Goal: Task Accomplishment & Management: Manage account settings

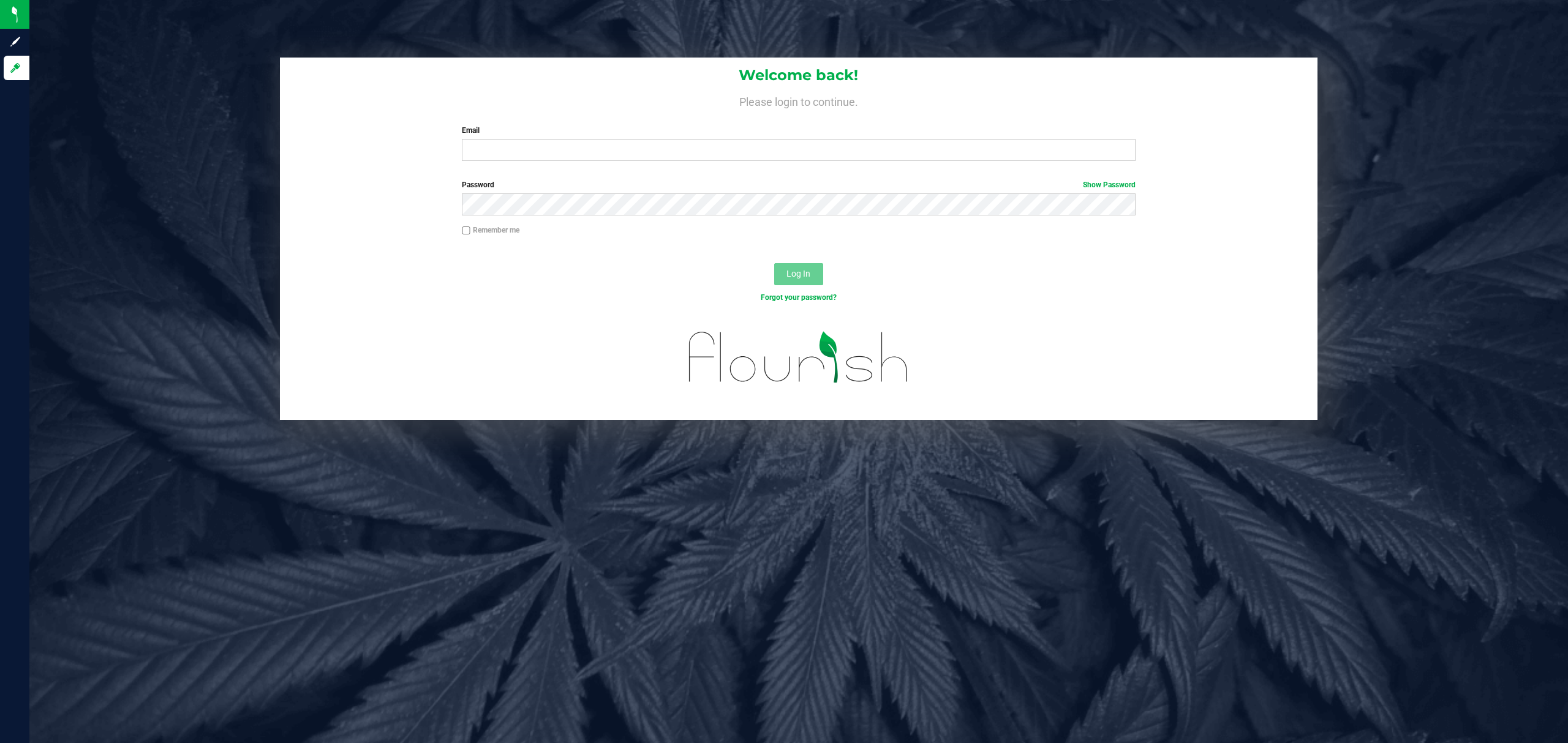
click at [721, 126] on label "Email" at bounding box center [799, 130] width 673 height 11
click at [721, 139] on input "Email" at bounding box center [799, 150] width 673 height 22
click at [726, 137] on div "Email Required Please format your email correctly." at bounding box center [799, 143] width 692 height 36
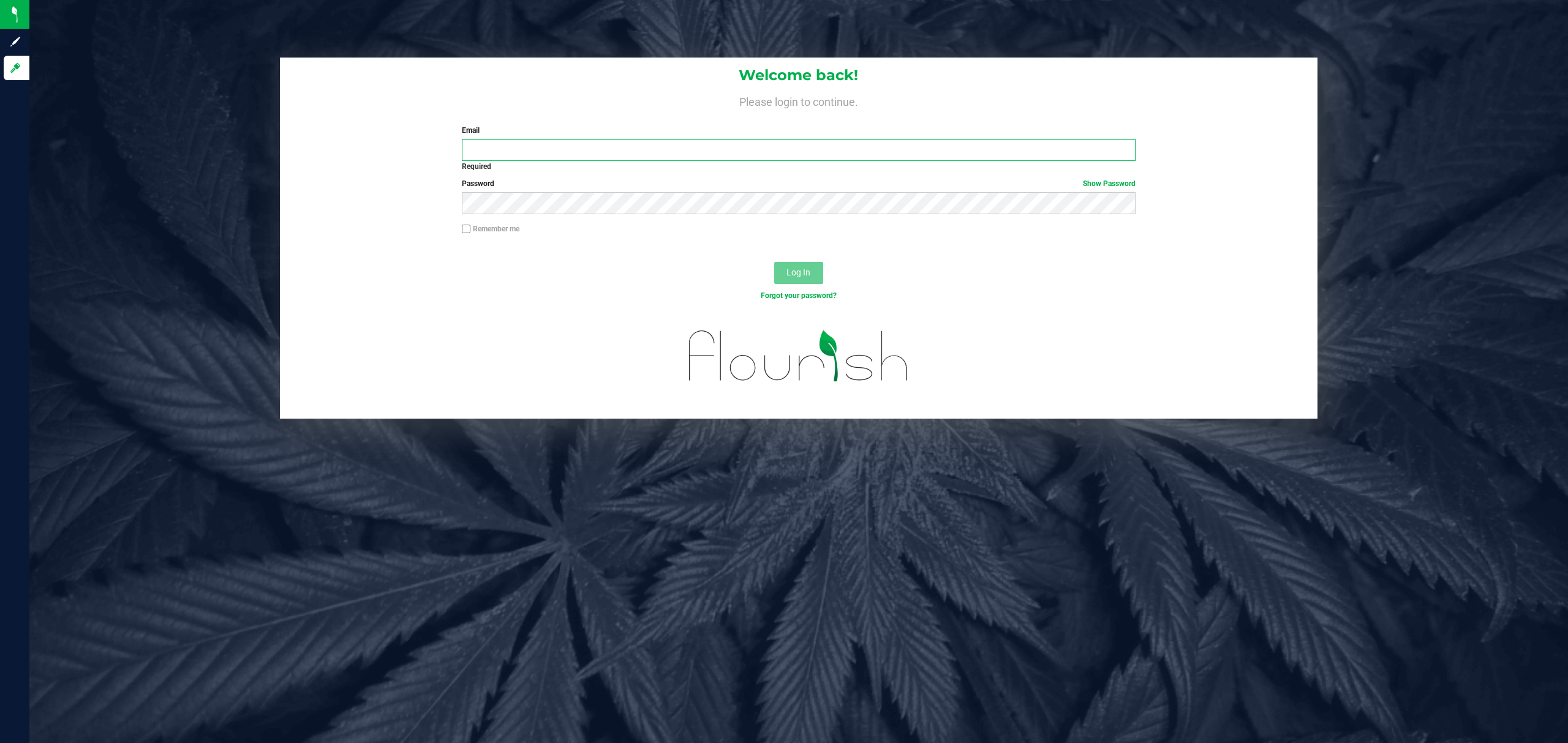
click at [743, 145] on input "Email" at bounding box center [799, 150] width 673 height 22
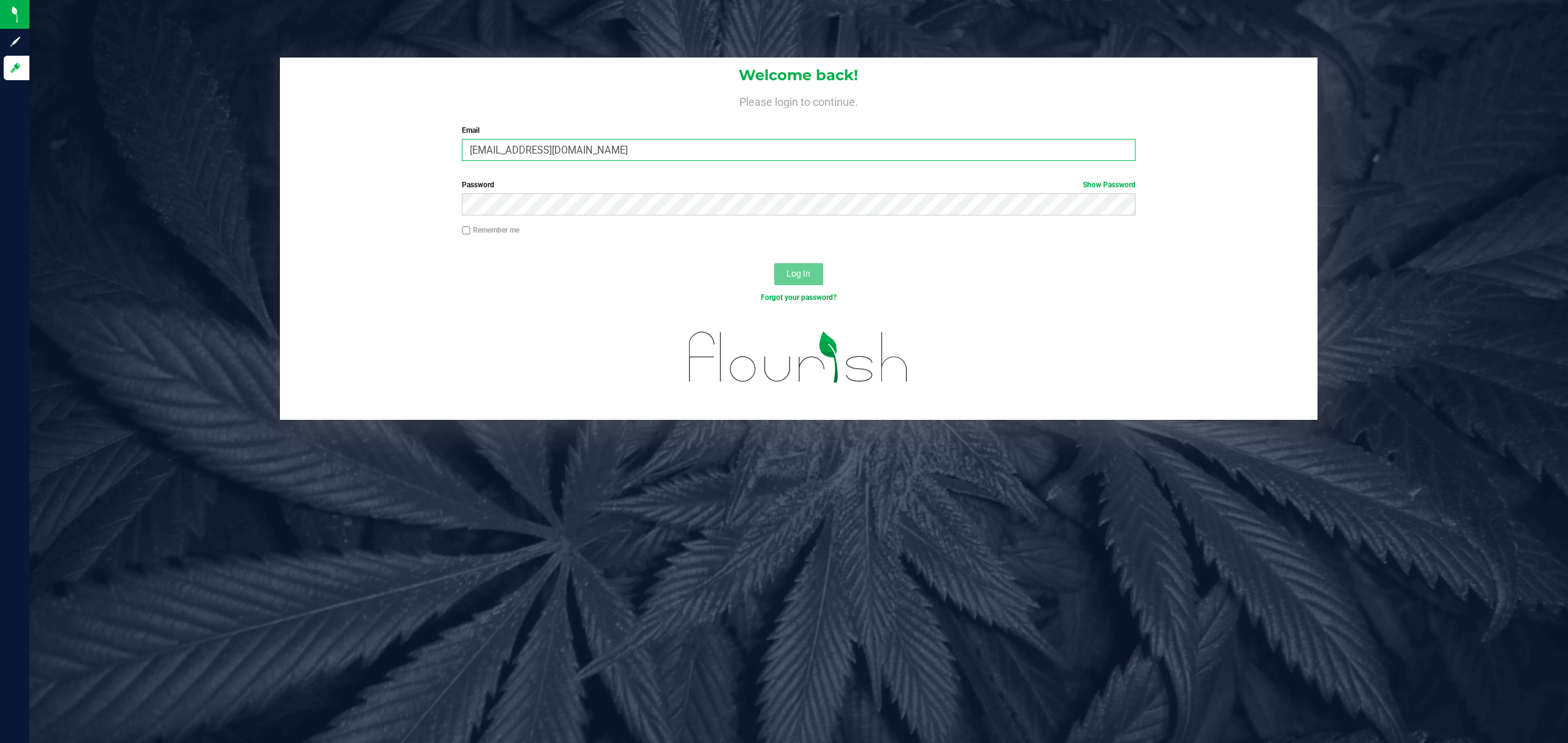
type input "jlester@liveparallel.com"
click at [774, 263] on button "Log In" at bounding box center [799, 274] width 49 height 22
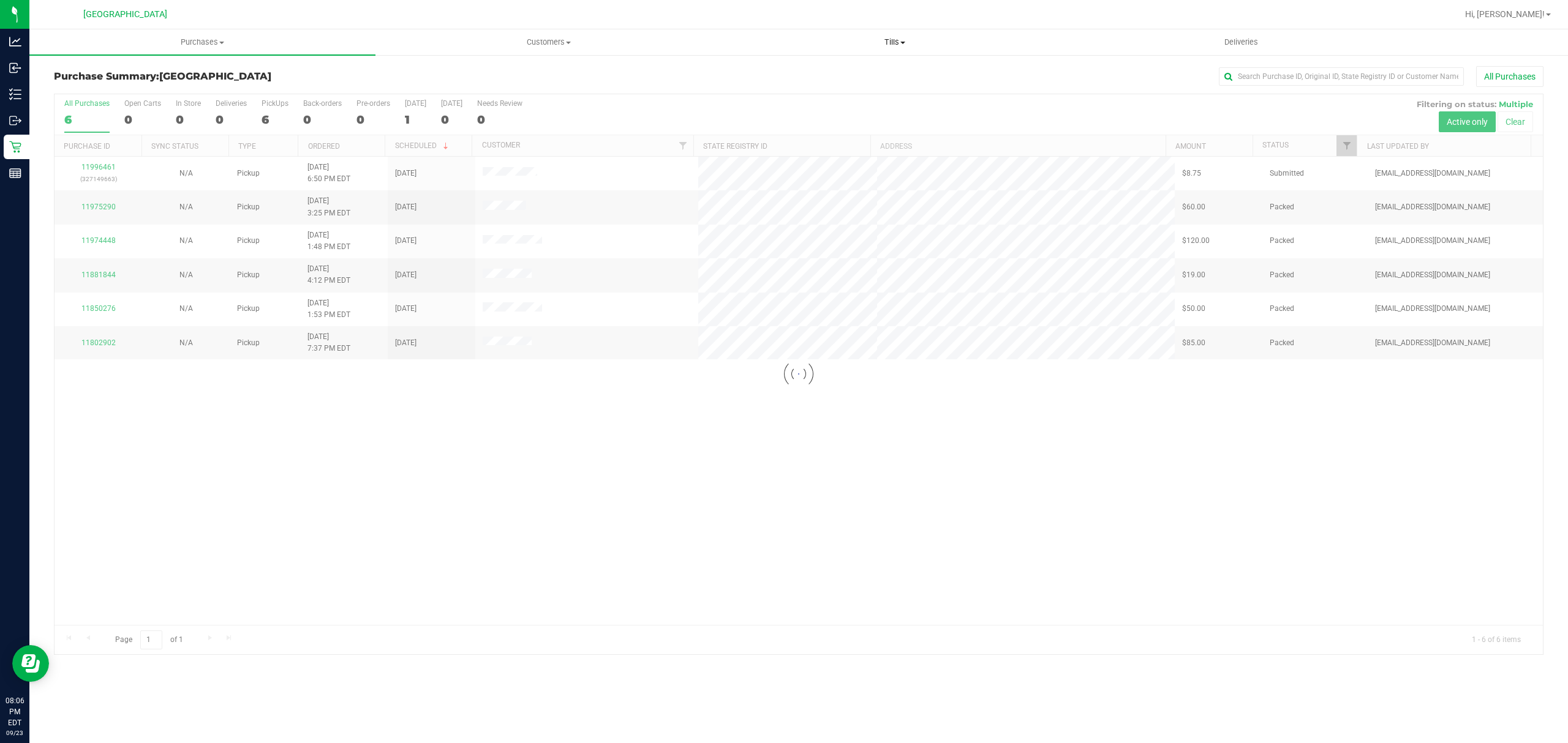
click at [905, 45] on span "Tills" at bounding box center [894, 42] width 345 height 11
click at [871, 68] on li "Manage tills" at bounding box center [895, 74] width 346 height 15
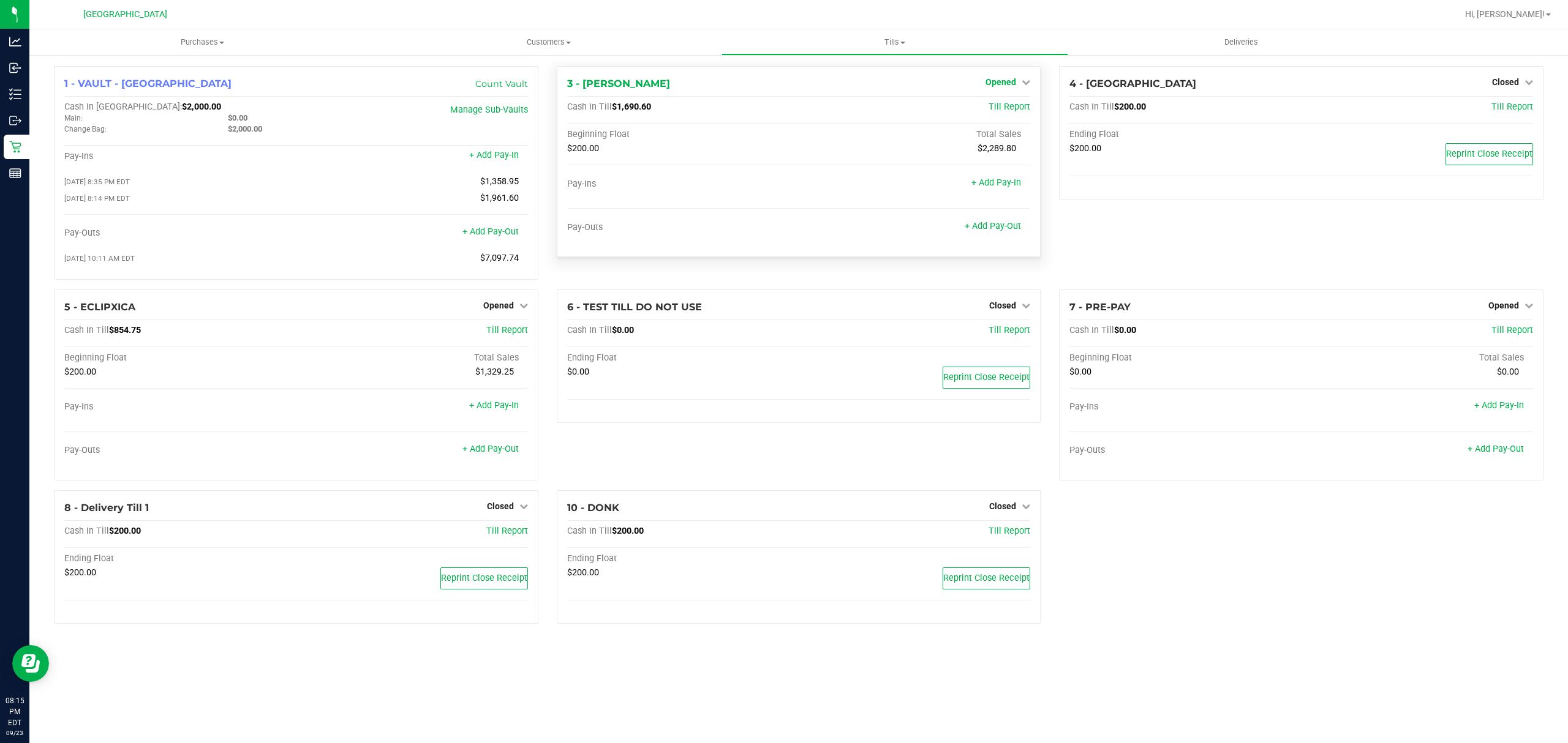
click at [997, 84] on span "Opened" at bounding box center [1000, 82] width 31 height 10
click at [1003, 106] on link "Close Till" at bounding box center [1002, 107] width 33 height 10
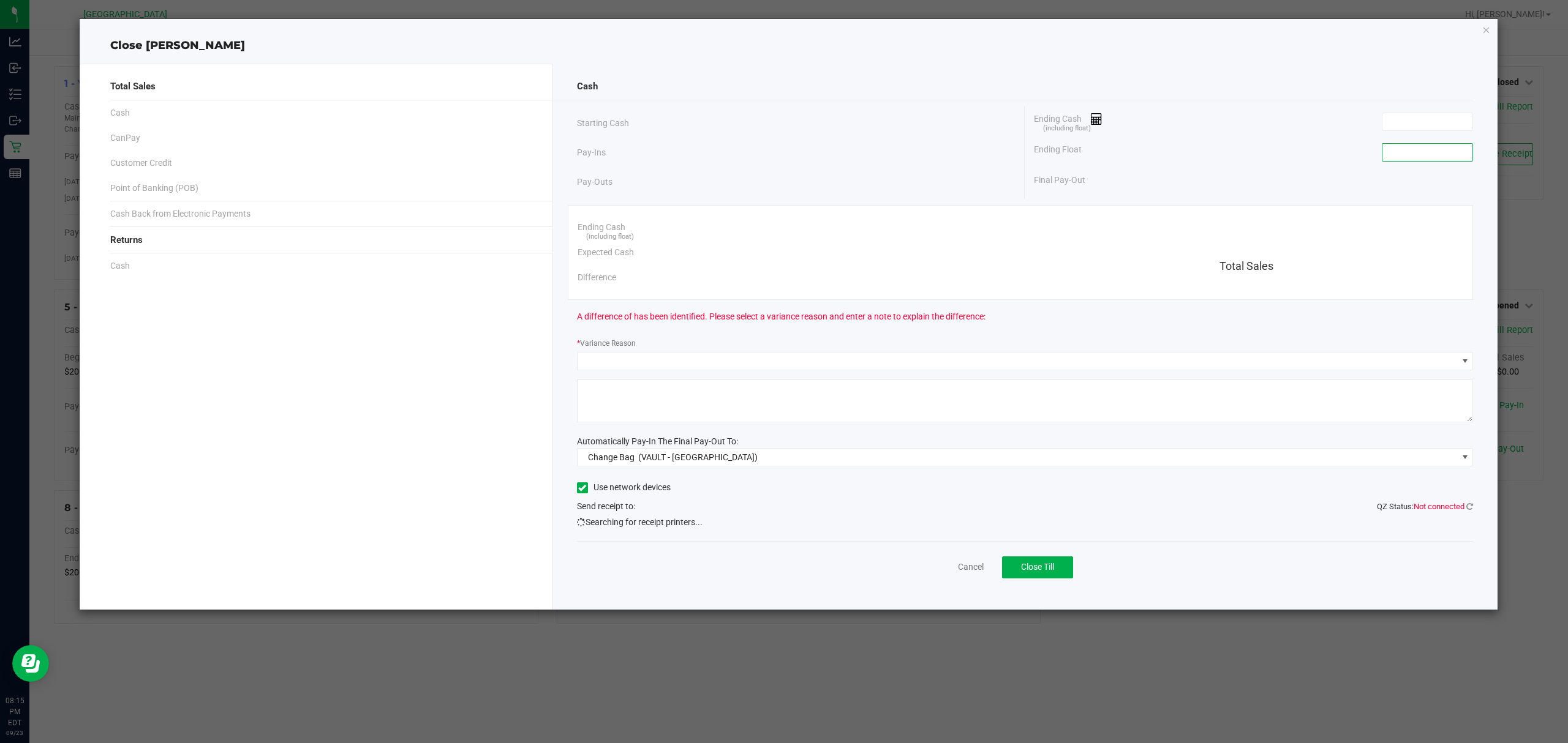
click at [1449, 154] on input at bounding box center [1427, 152] width 90 height 17
type input "0"
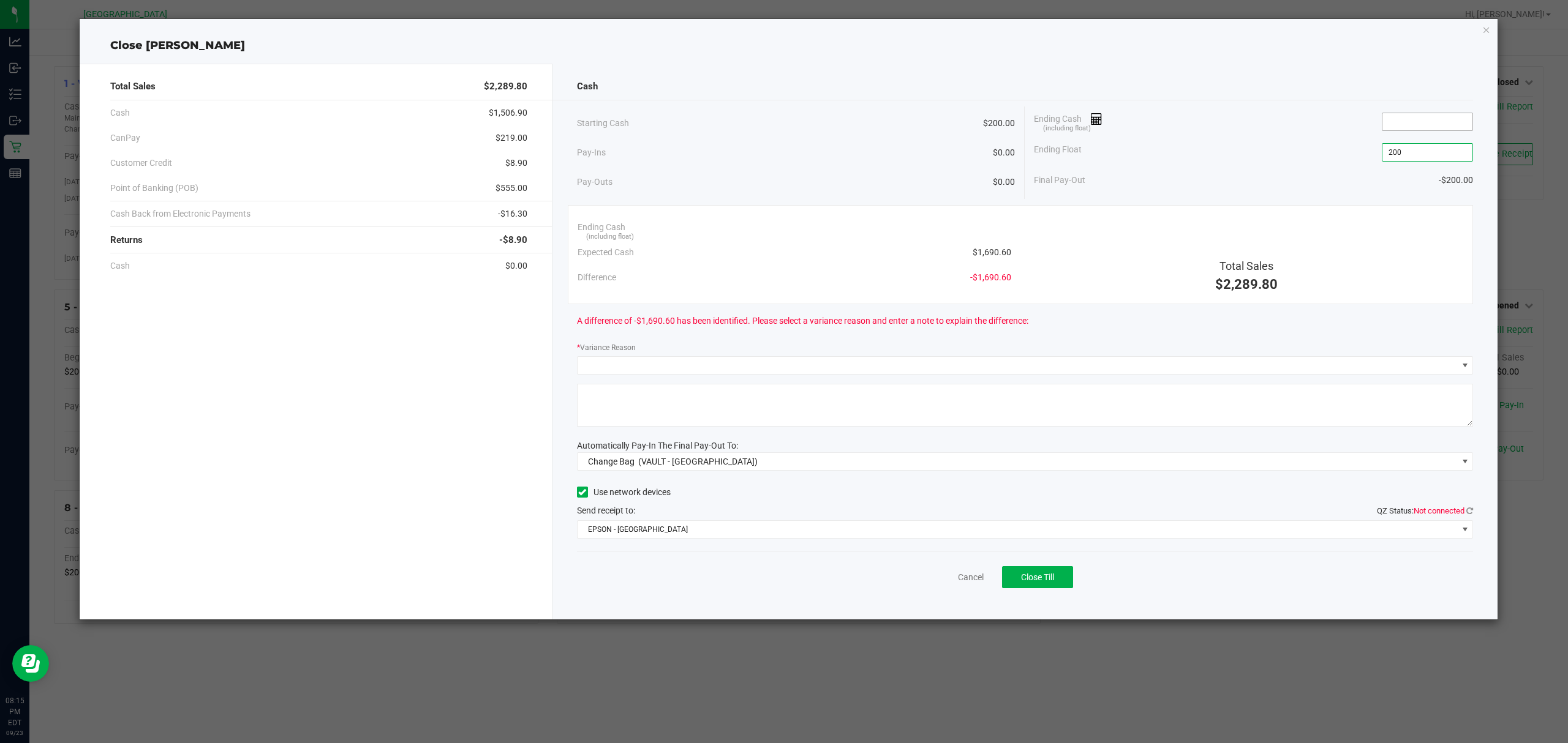
type input "$200.00"
click at [1444, 129] on input at bounding box center [1427, 121] width 90 height 17
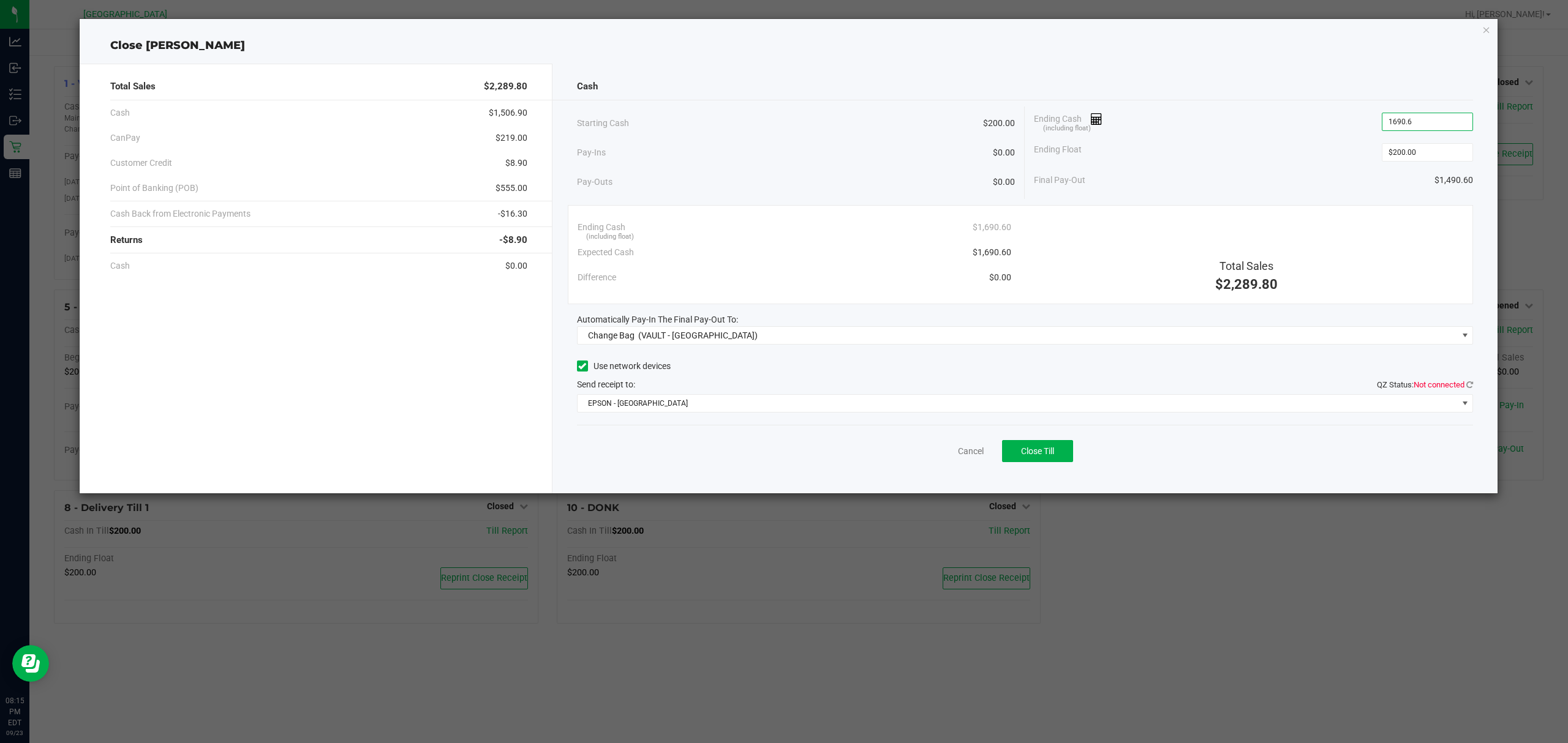
type input "$1,690.60"
click at [1331, 150] on div "Ending Float $200.00" at bounding box center [1253, 152] width 439 height 30
click at [876, 334] on span "Change Bag (VAULT - [GEOGRAPHIC_DATA])" at bounding box center [1017, 335] width 880 height 17
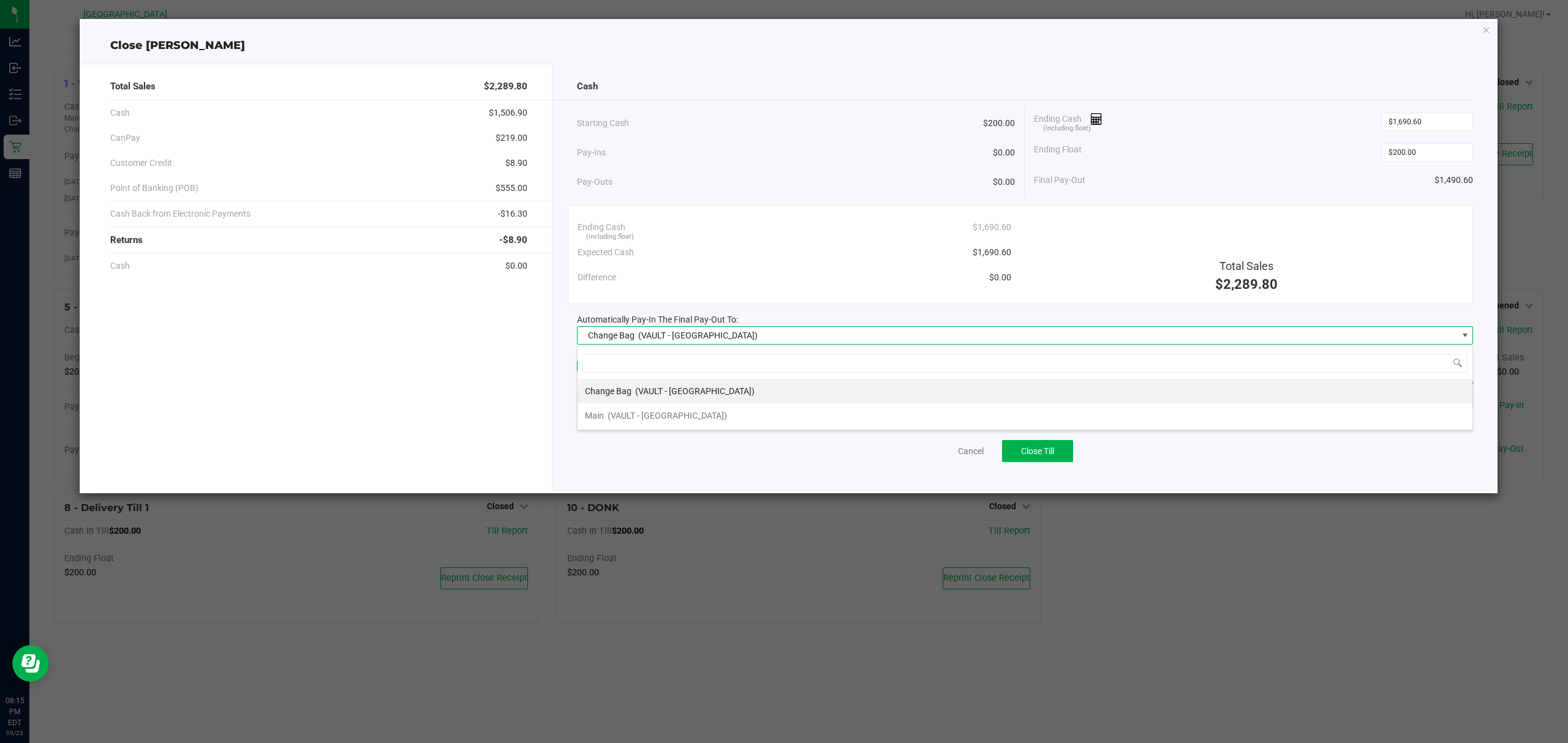
scroll to position [19, 897]
click at [751, 413] on li "Main (VAULT - [GEOGRAPHIC_DATA])" at bounding box center [1025, 415] width 895 height 25
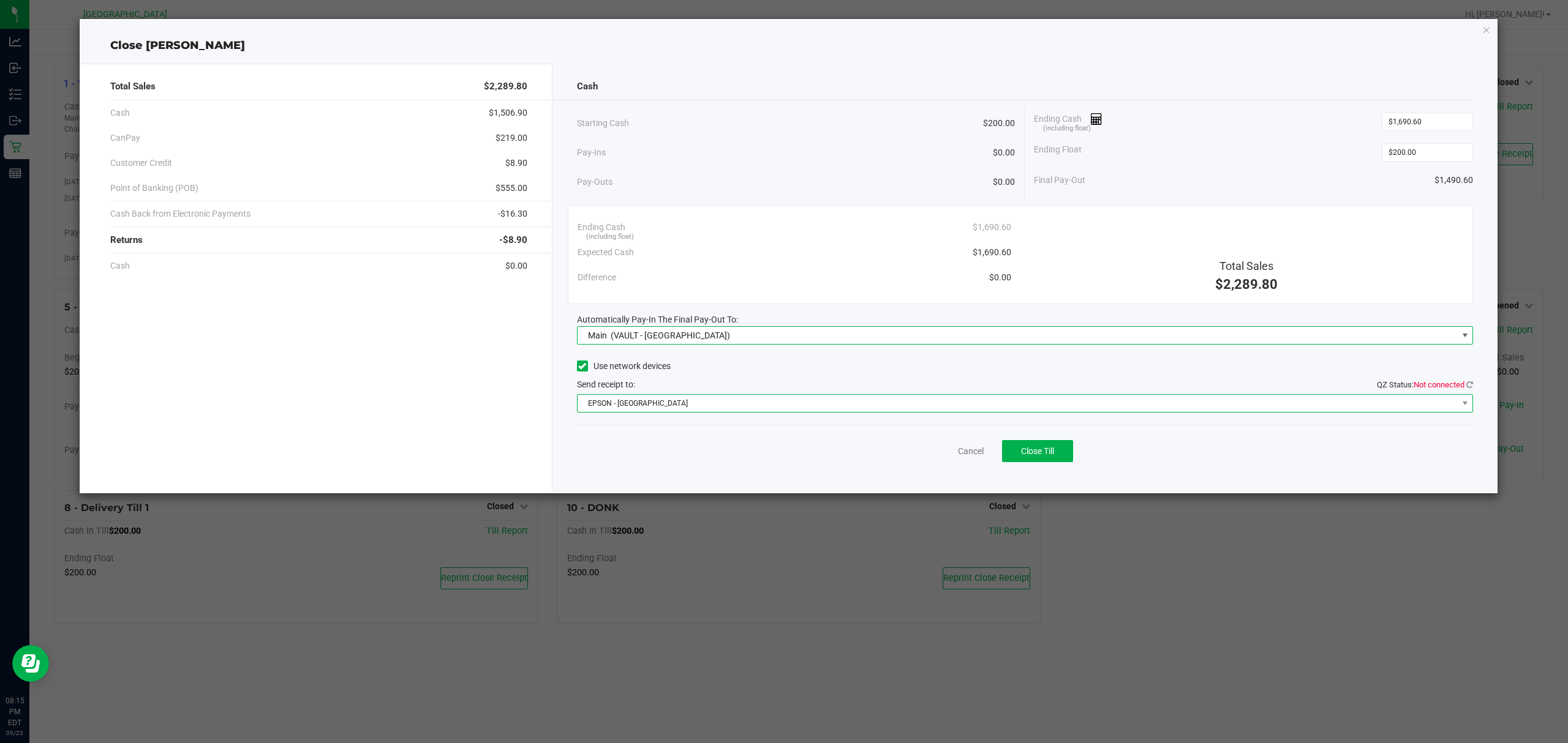
click at [772, 407] on span "EPSON - [GEOGRAPHIC_DATA]" at bounding box center [1017, 403] width 880 height 17
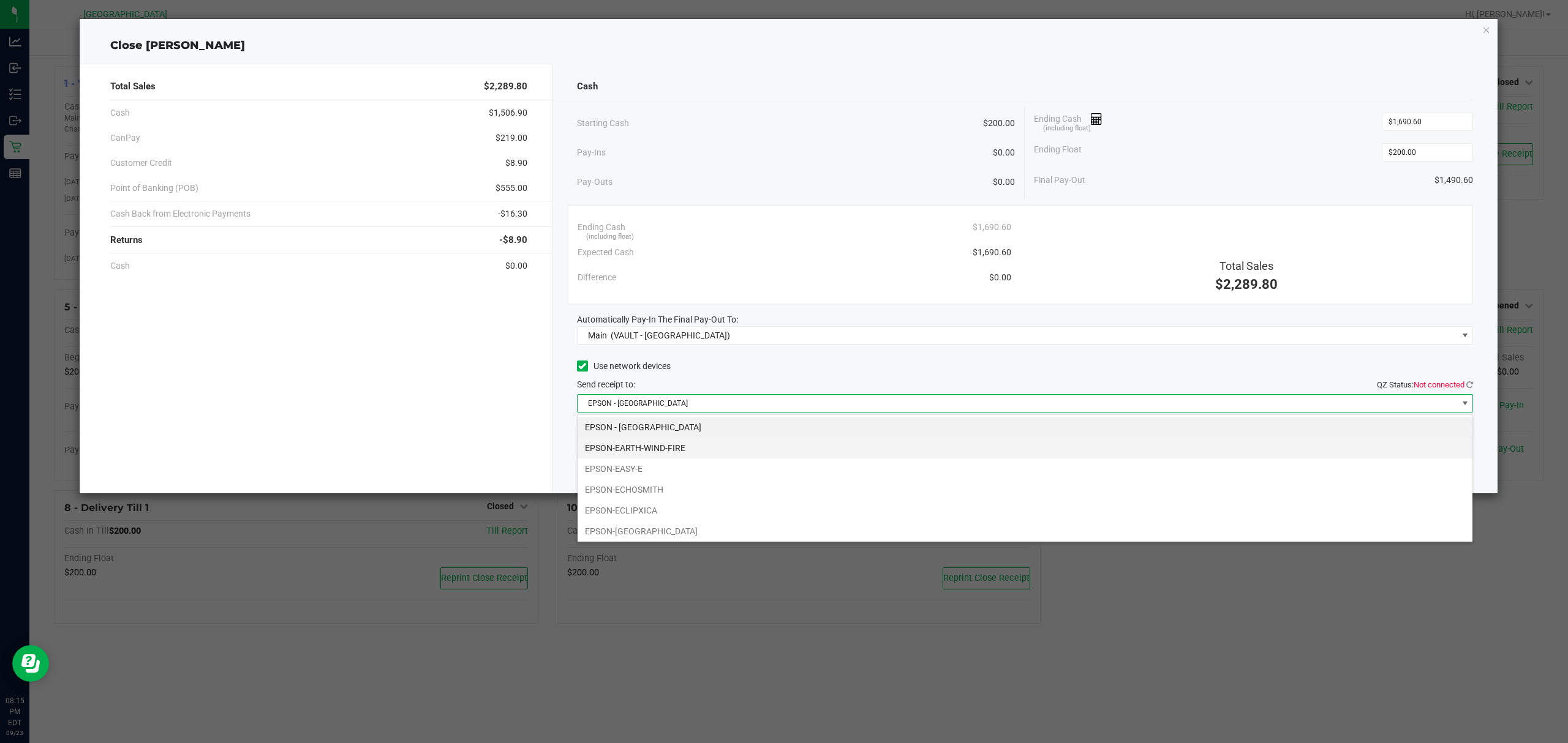
click at [694, 449] on li "EPSON-EARTH-WIND-FIRE" at bounding box center [1025, 448] width 895 height 21
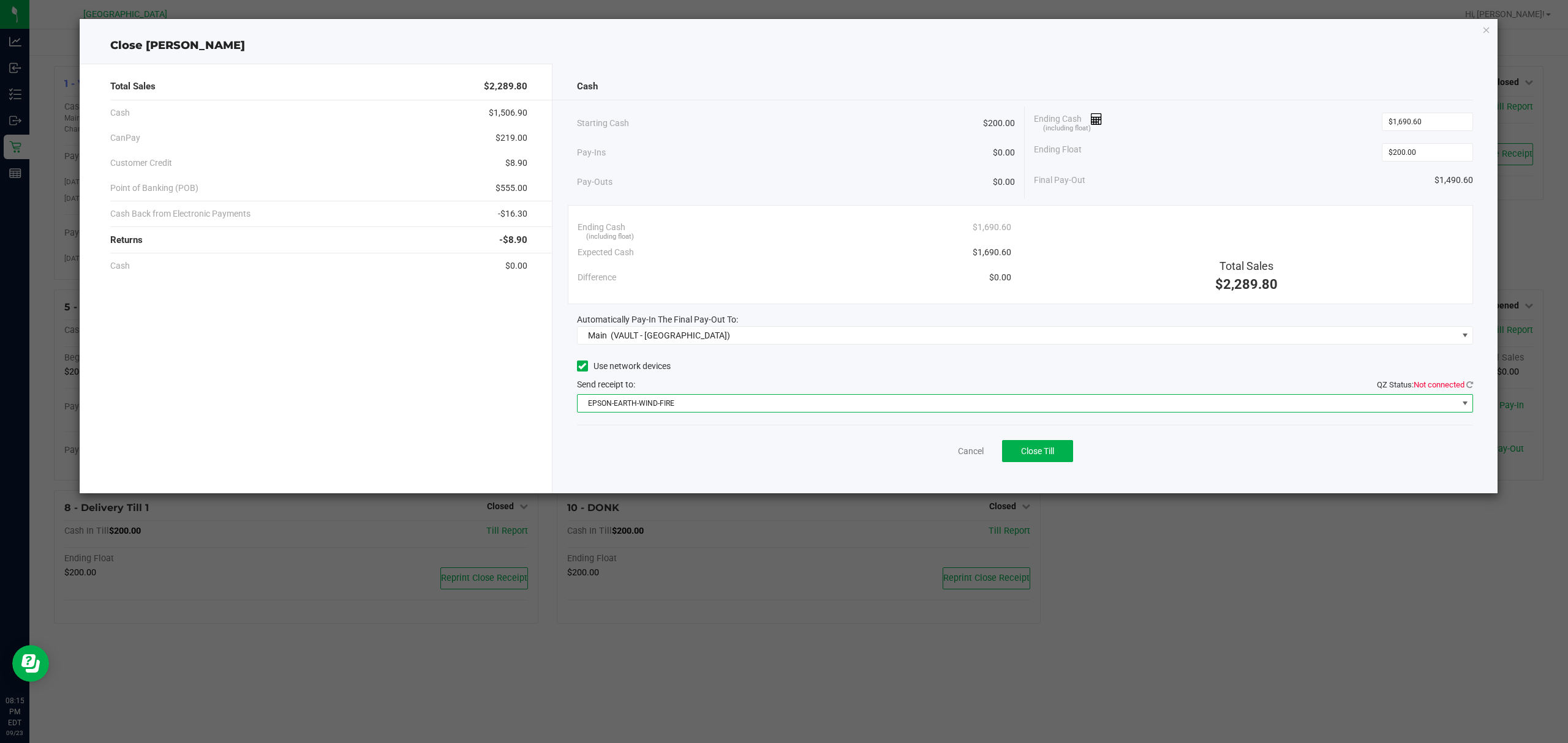
drag, startPoint x: 709, startPoint y: 446, endPoint x: 701, endPoint y: 417, distance: 30.1
click at [713, 442] on div "Cancel Close Till" at bounding box center [1025, 448] width 897 height 47
click at [772, 379] on div "Send receipt to: QZ Status: Not connected" at bounding box center [1025, 385] width 897 height 13
click at [1028, 451] on span "Close Till" at bounding box center [1037, 451] width 33 height 10
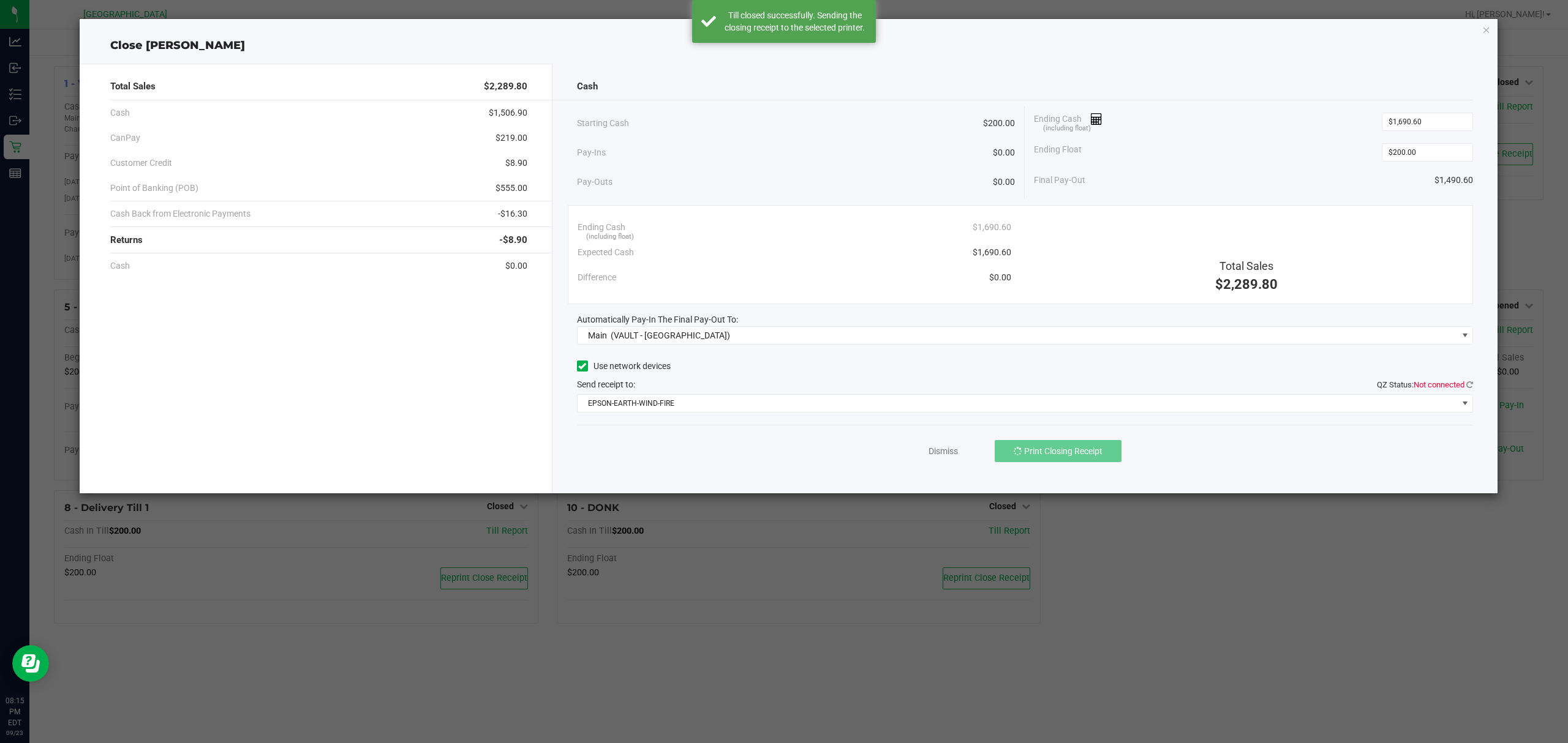
click at [1479, 385] on div "Cash Starting Cash $200.00 Pay-Ins $0.00 Pay-Outs $0.00 Ending Cash (including …" at bounding box center [1025, 279] width 946 height 430
click at [1471, 385] on icon at bounding box center [1469, 385] width 7 height 8
click at [950, 447] on link "Dismiss" at bounding box center [944, 451] width 30 height 13
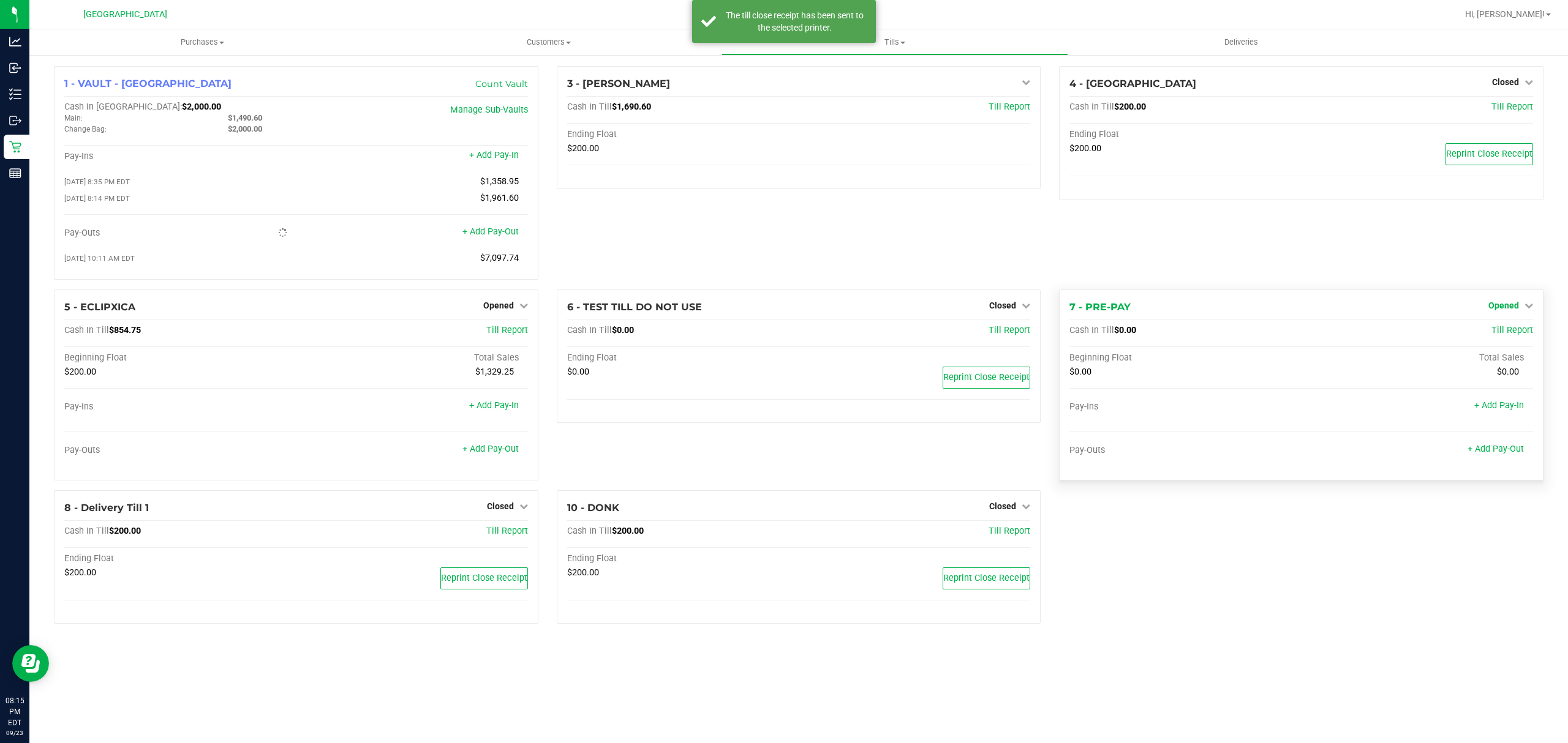
click at [1514, 309] on span "Opened" at bounding box center [1503, 305] width 31 height 10
drag, startPoint x: 1485, startPoint y: 338, endPoint x: 1494, endPoint y: 329, distance: 12.7
click at [1487, 338] on div "Close Till" at bounding box center [1505, 331] width 91 height 16
click at [1502, 338] on div "Close Till" at bounding box center [1505, 331] width 91 height 16
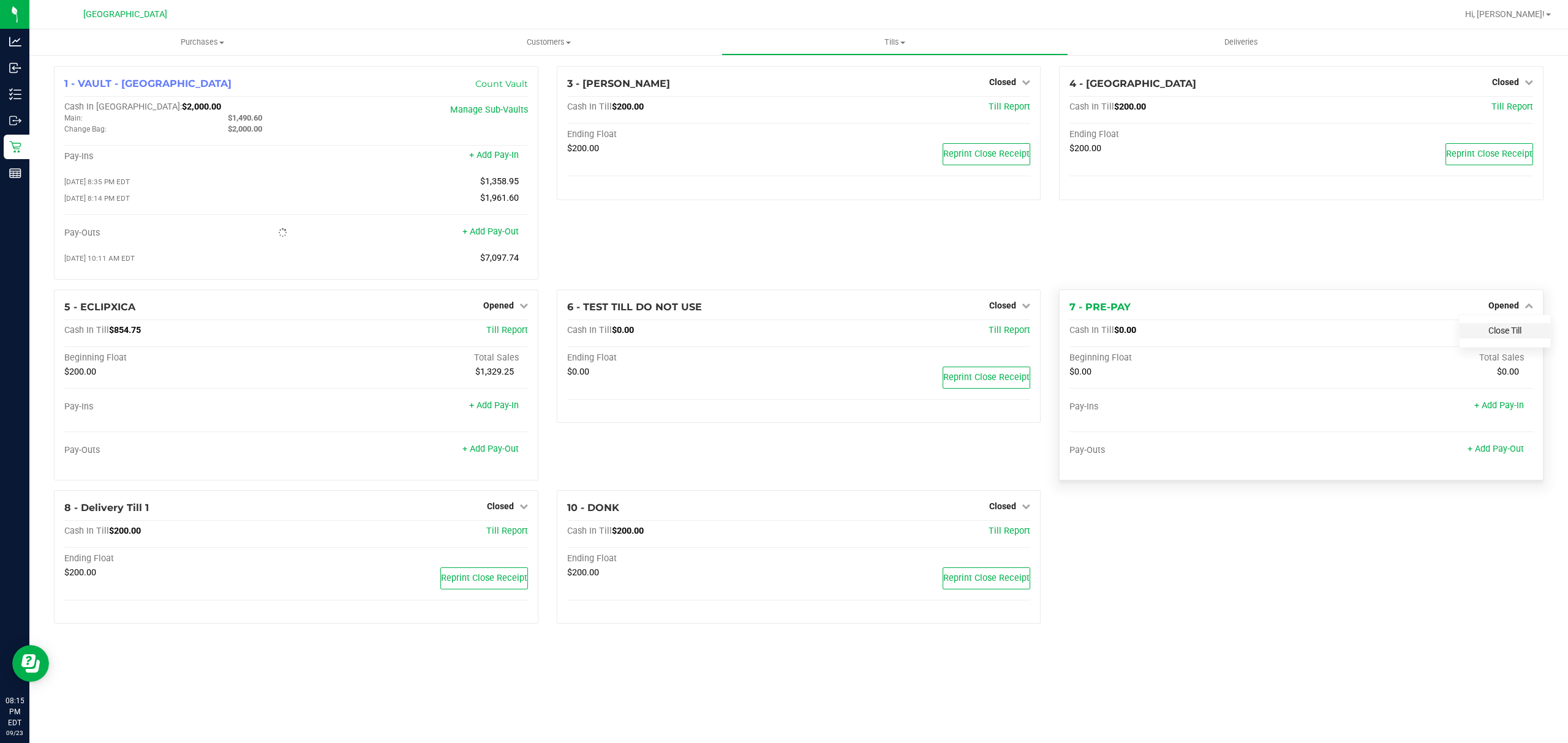
click at [1500, 333] on link "Close Till" at bounding box center [1505, 330] width 33 height 10
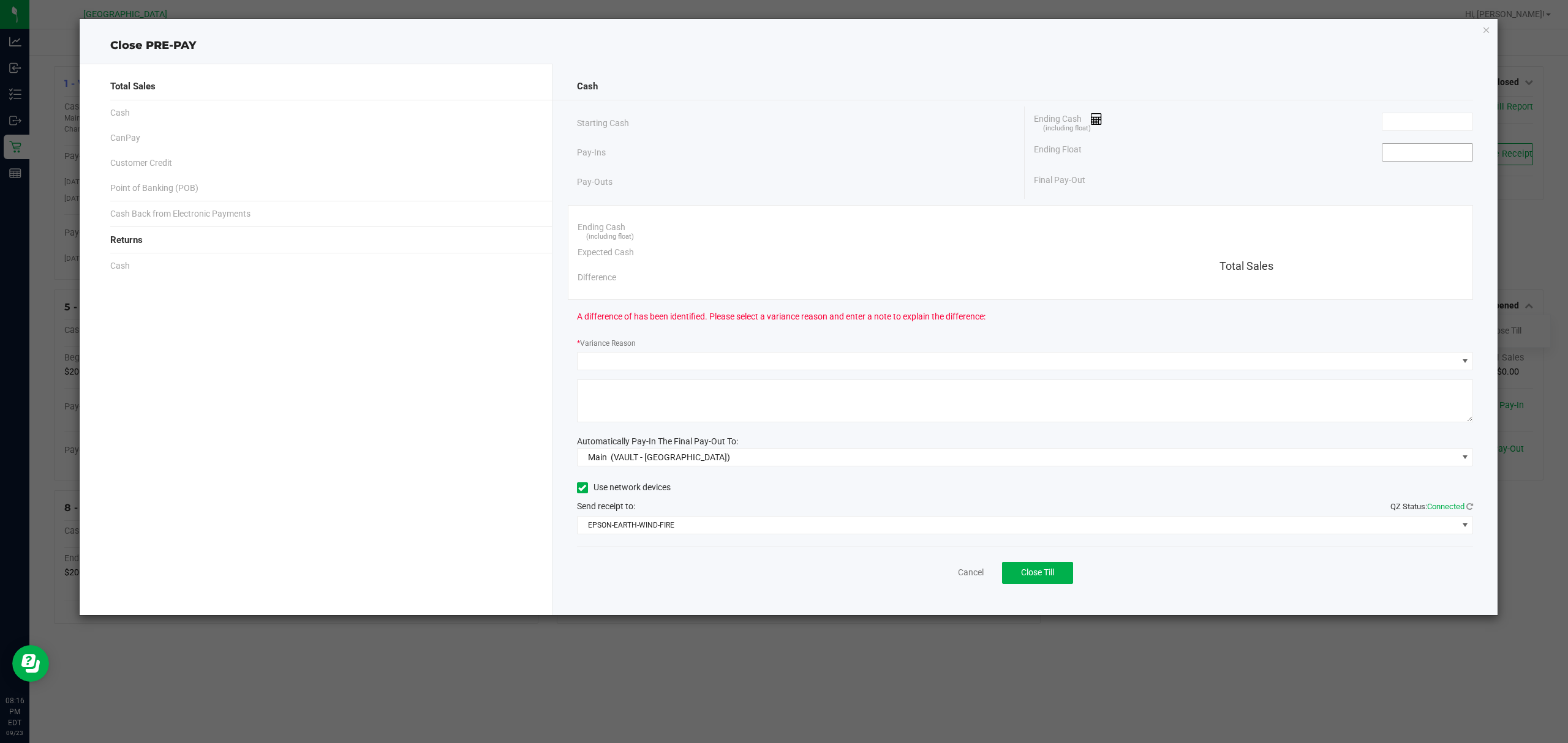
click at [1430, 153] on input at bounding box center [1427, 152] width 90 height 17
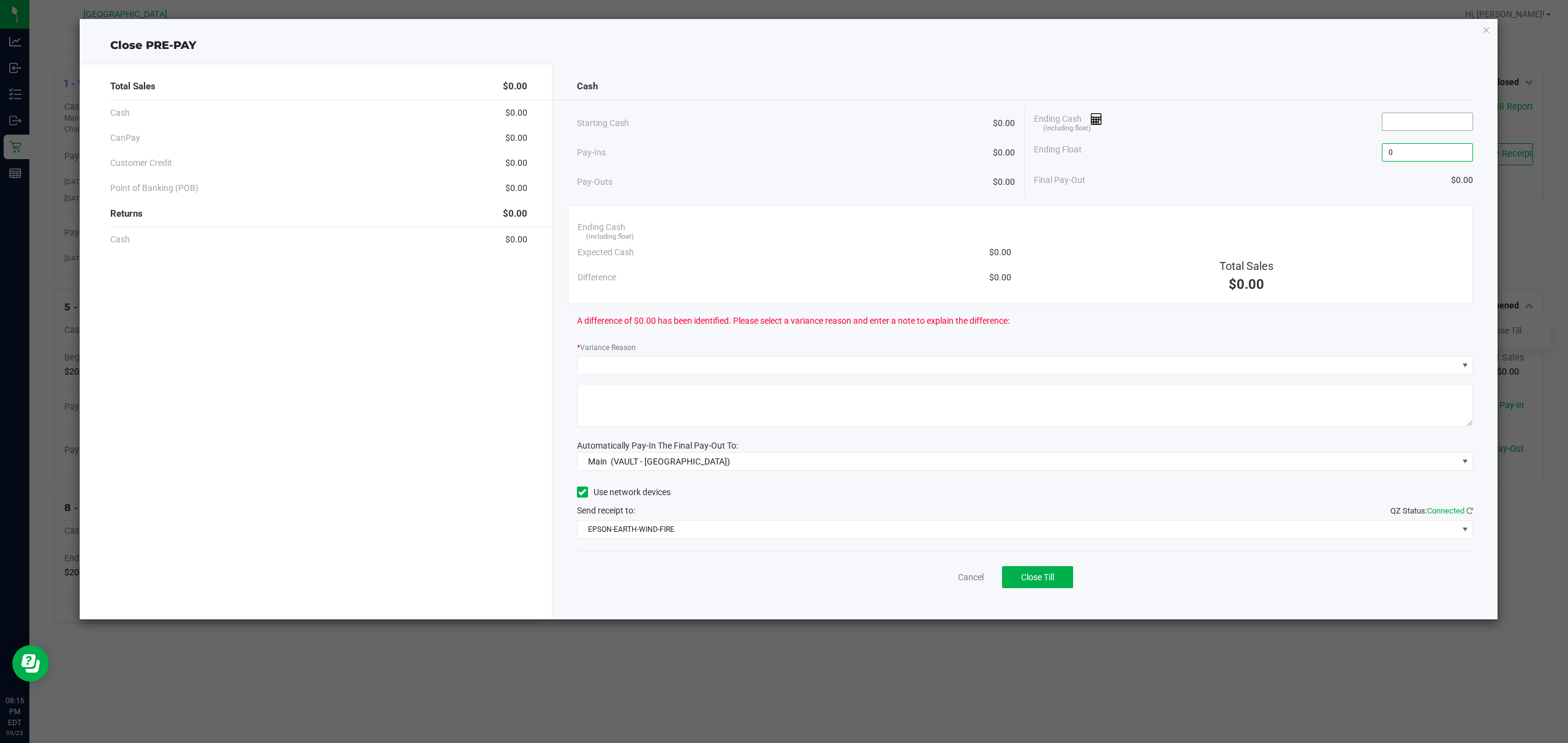
type input "$0.00"
drag, startPoint x: 1471, startPoint y: 128, endPoint x: 1461, endPoint y: 125, distance: 10.4
click at [1470, 127] on input at bounding box center [1427, 121] width 90 height 17
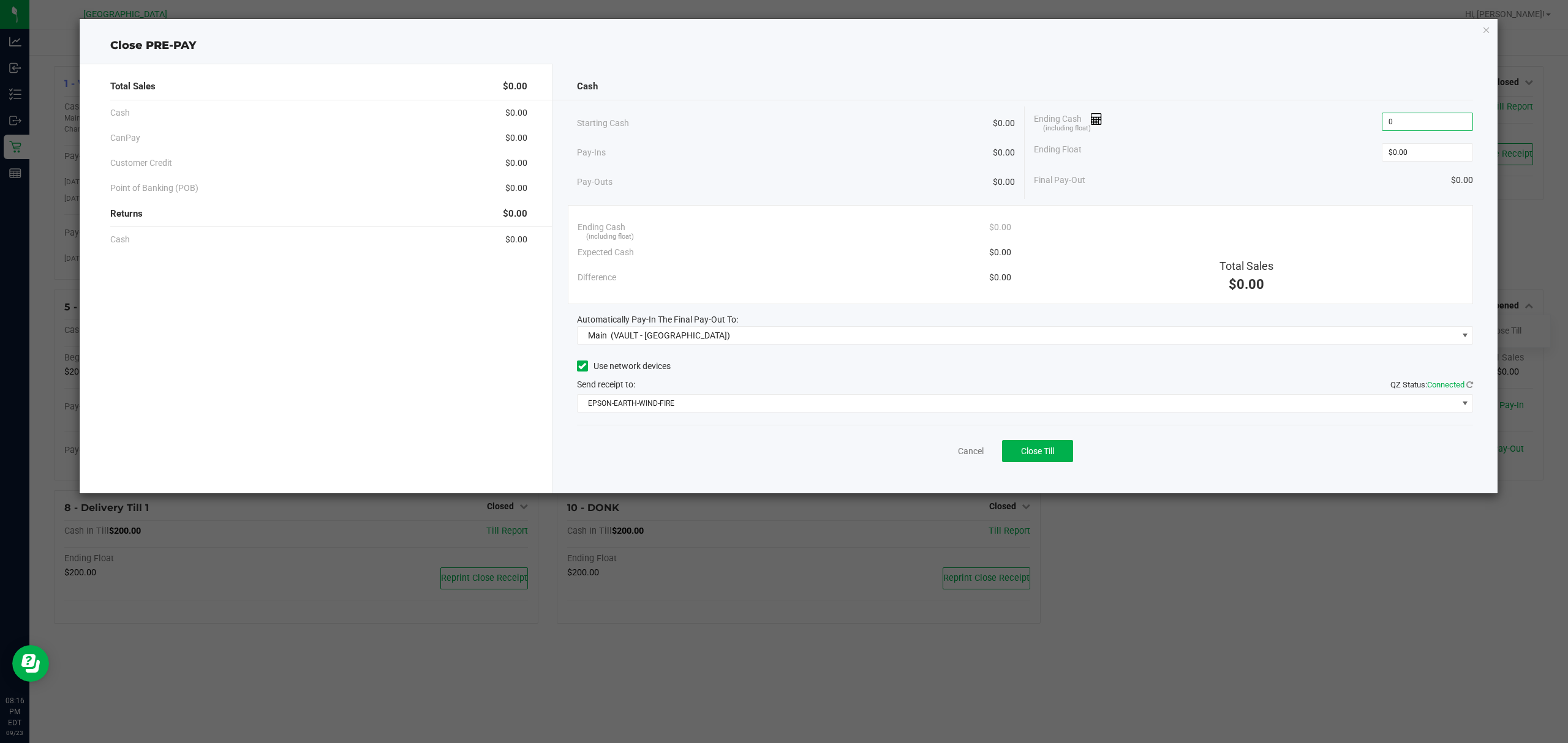
type input "$0.00"
click at [1223, 85] on div "Cash" at bounding box center [1025, 86] width 897 height 26
click at [1015, 446] on button "Close Till" at bounding box center [1037, 451] width 71 height 22
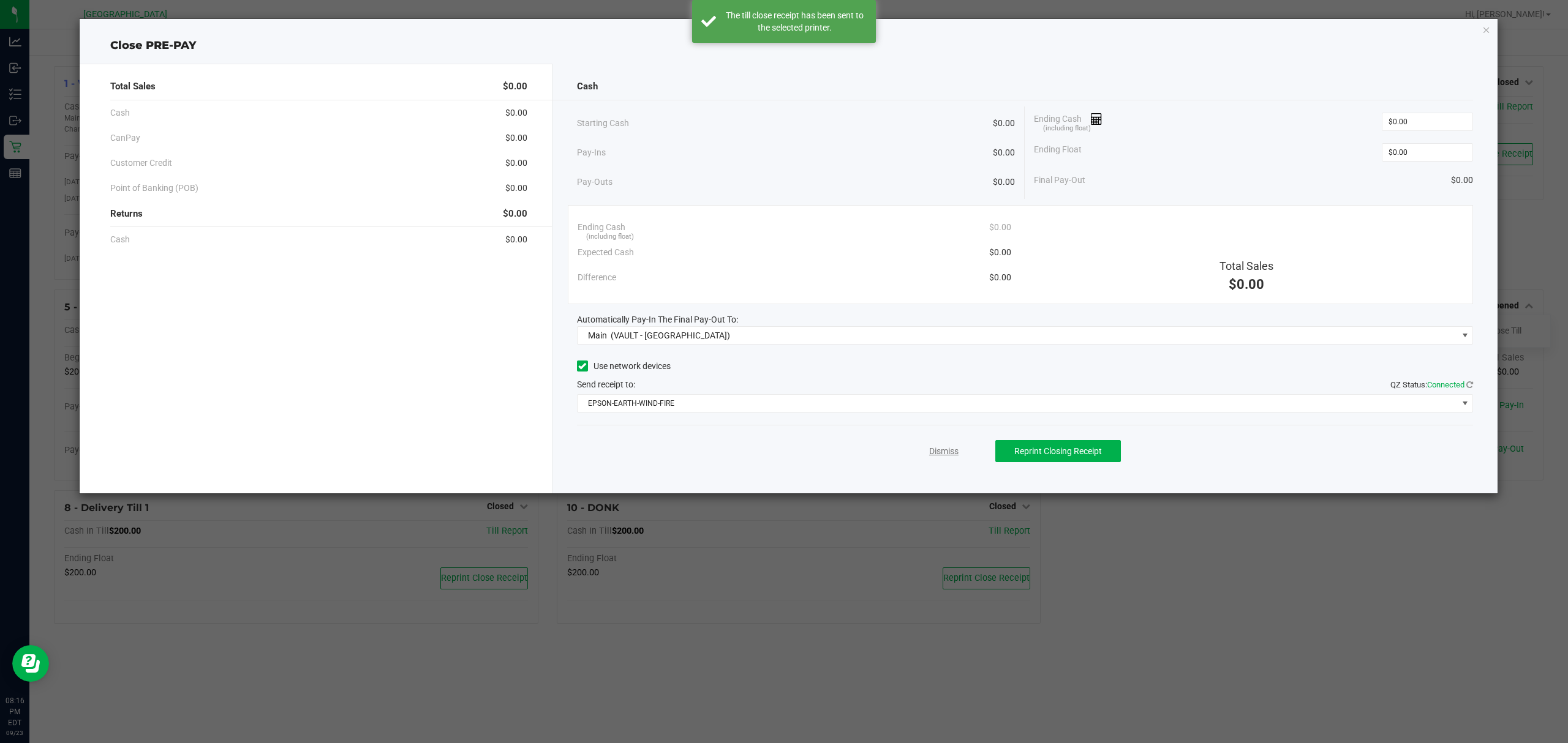
click at [937, 455] on link "Dismiss" at bounding box center [944, 451] width 30 height 13
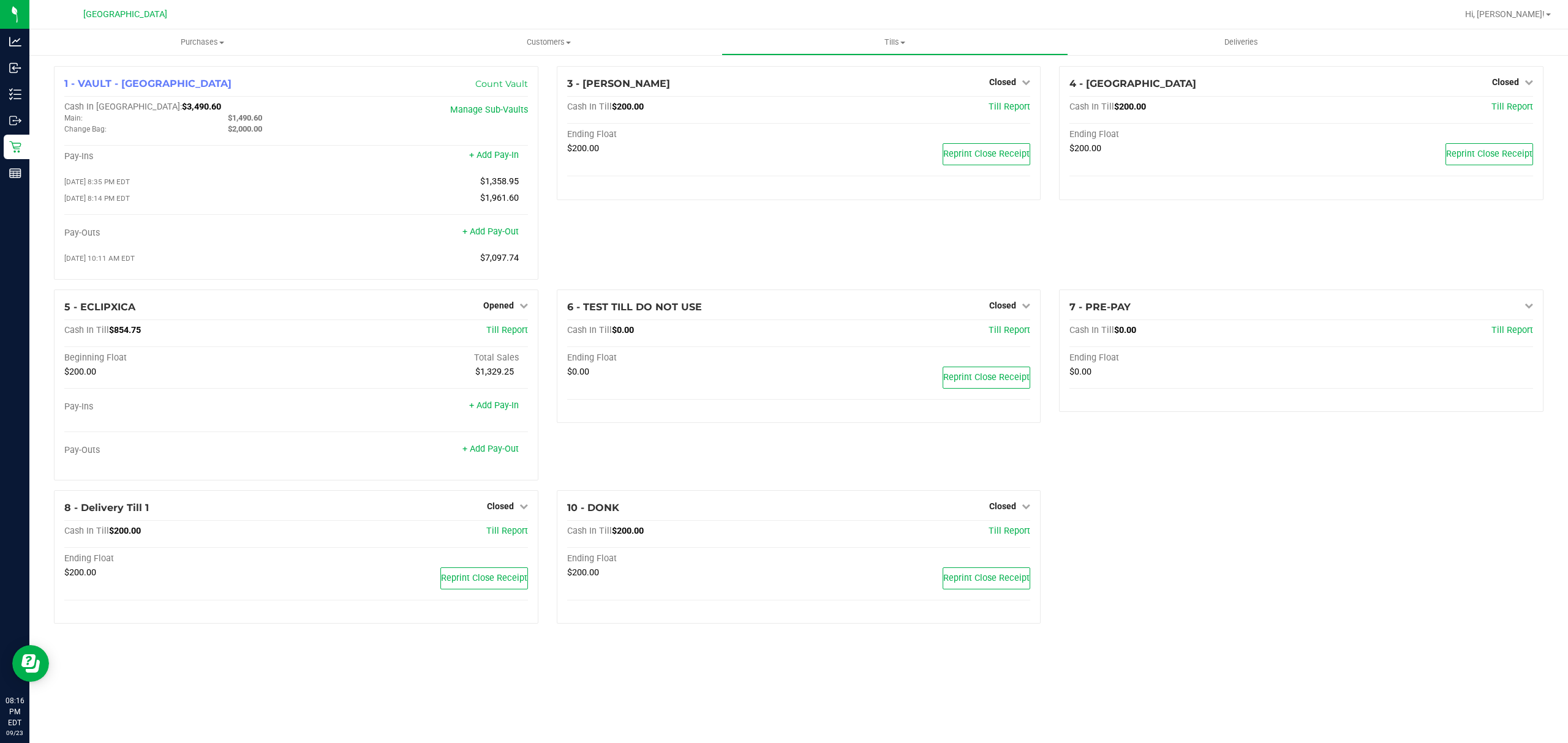
drag, startPoint x: 1394, startPoint y: 527, endPoint x: 1311, endPoint y: 518, distance: 83.5
click at [1388, 527] on div "1 - VAULT - [GEOGRAPHIC_DATA] Count Vault Cash In Vault: $3,490.60 Main: $1,490…" at bounding box center [799, 350] width 1508 height 567
click at [502, 307] on span "Opened" at bounding box center [498, 305] width 31 height 10
click at [507, 332] on link "Close Till" at bounding box center [499, 330] width 33 height 10
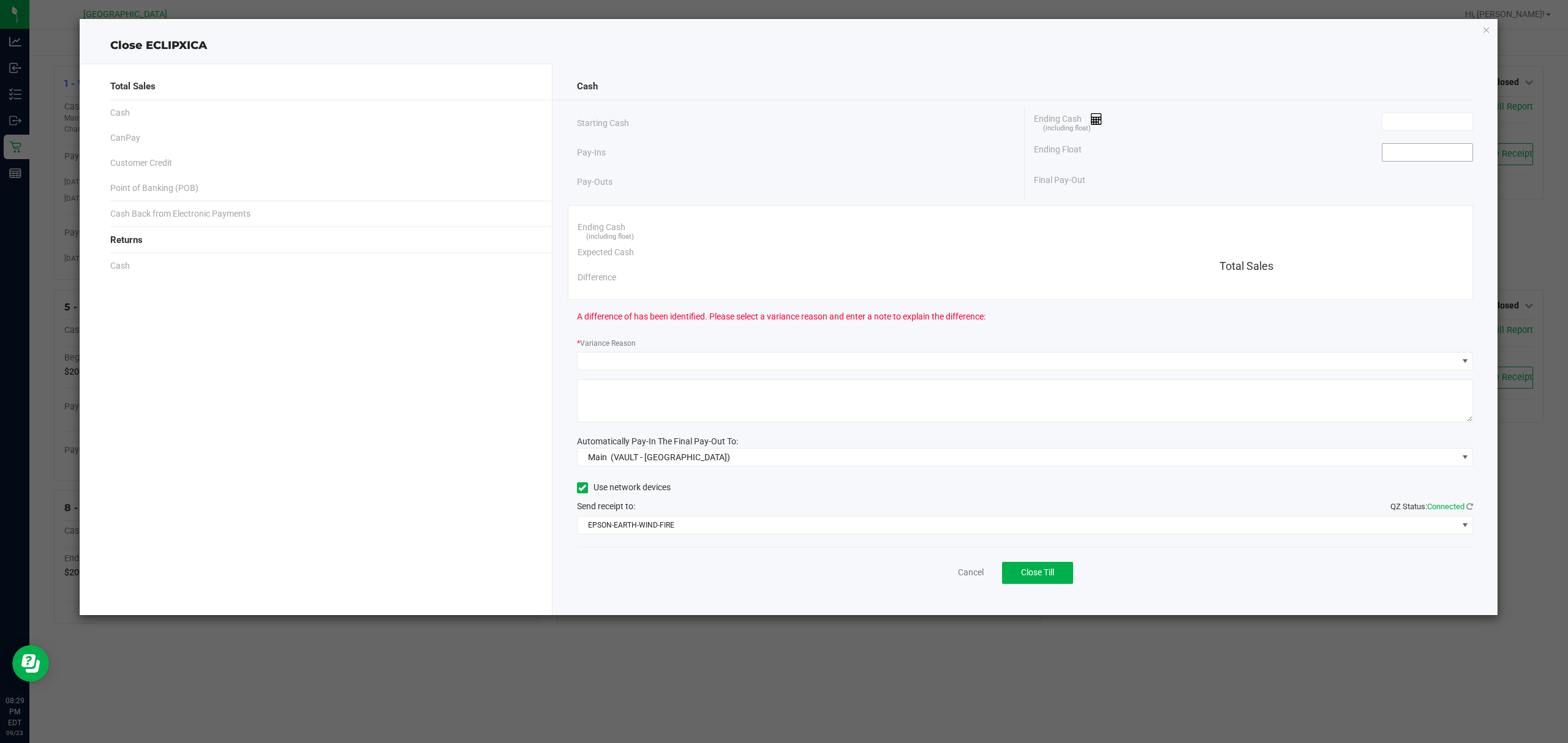
click at [1447, 153] on input at bounding box center [1427, 152] width 90 height 17
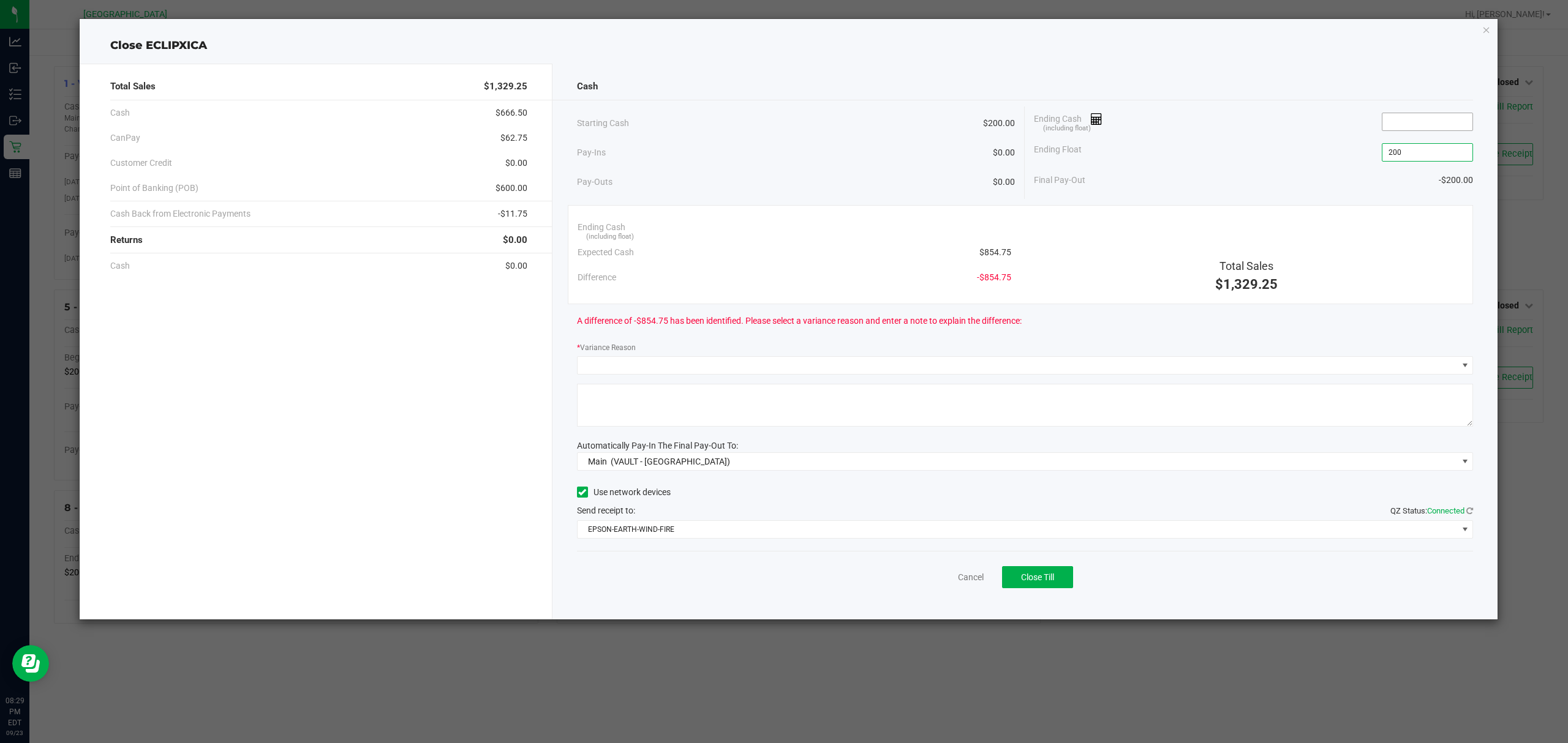
type input "$200.00"
click at [1410, 120] on input at bounding box center [1427, 121] width 90 height 17
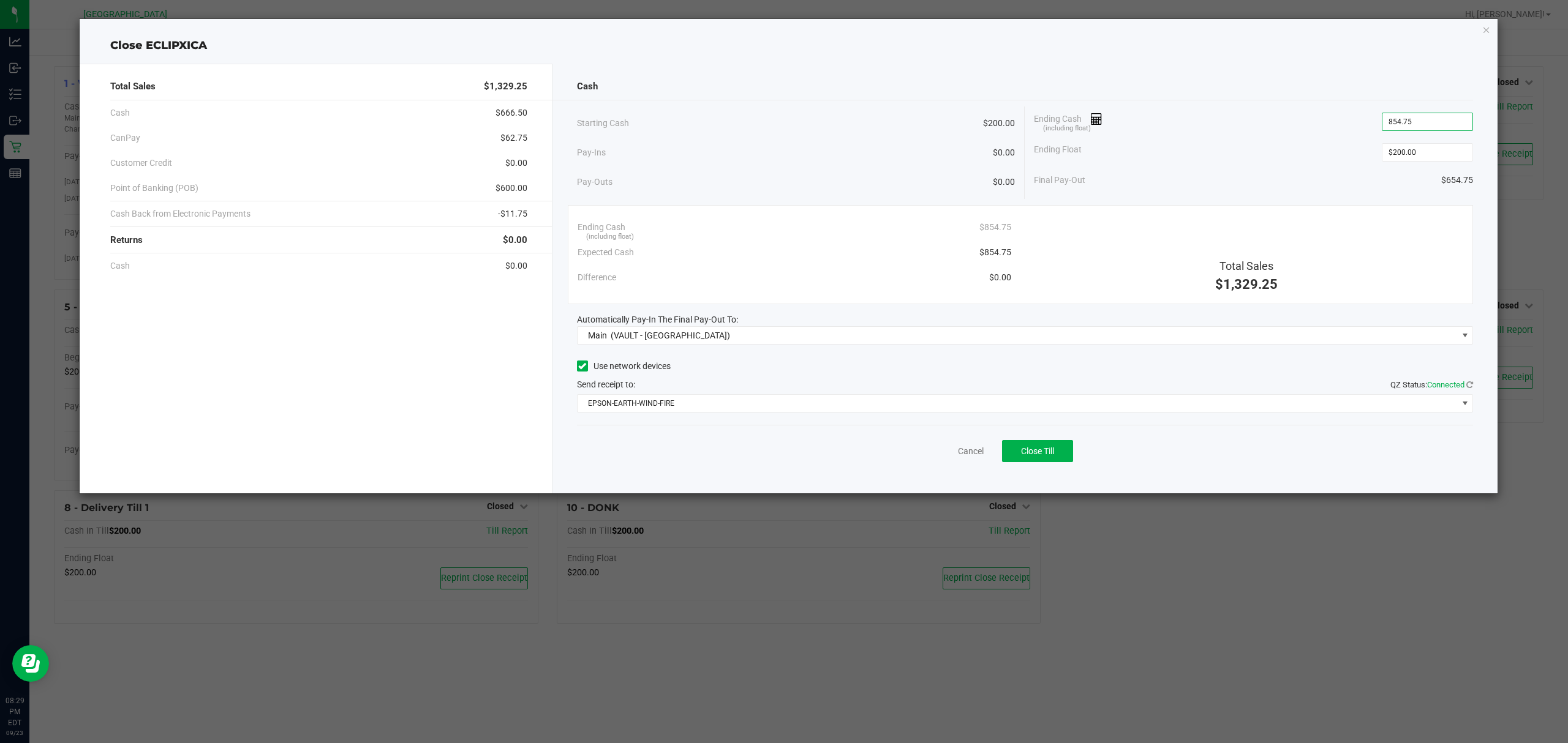
type input "$854.75"
click at [1278, 142] on div "Ending Float $200.00" at bounding box center [1253, 152] width 439 height 30
click at [817, 344] on span "Main (VAULT - [GEOGRAPHIC_DATA])" at bounding box center [1017, 335] width 880 height 17
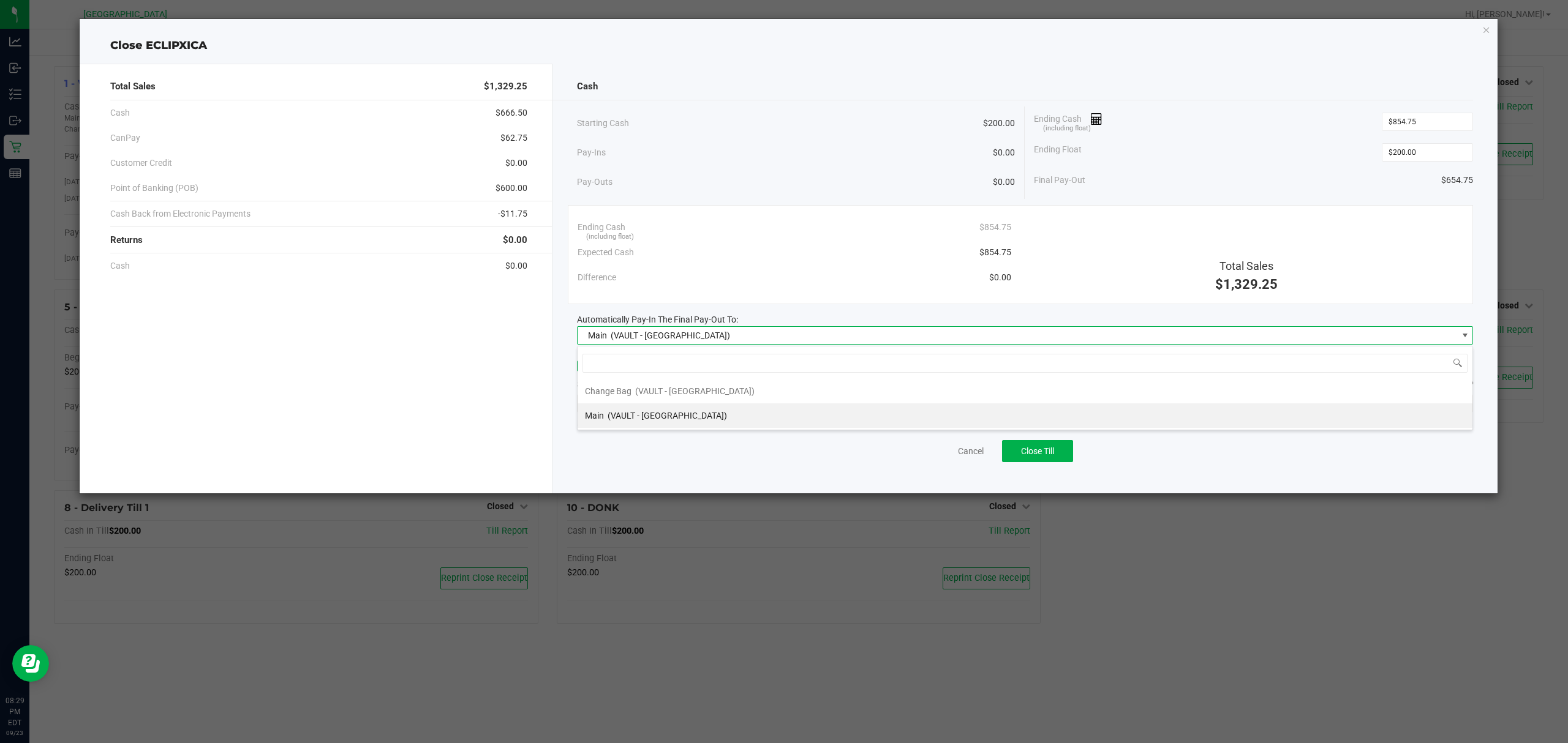
click at [831, 263] on div "Expected Cash $854.75" at bounding box center [794, 253] width 434 height 25
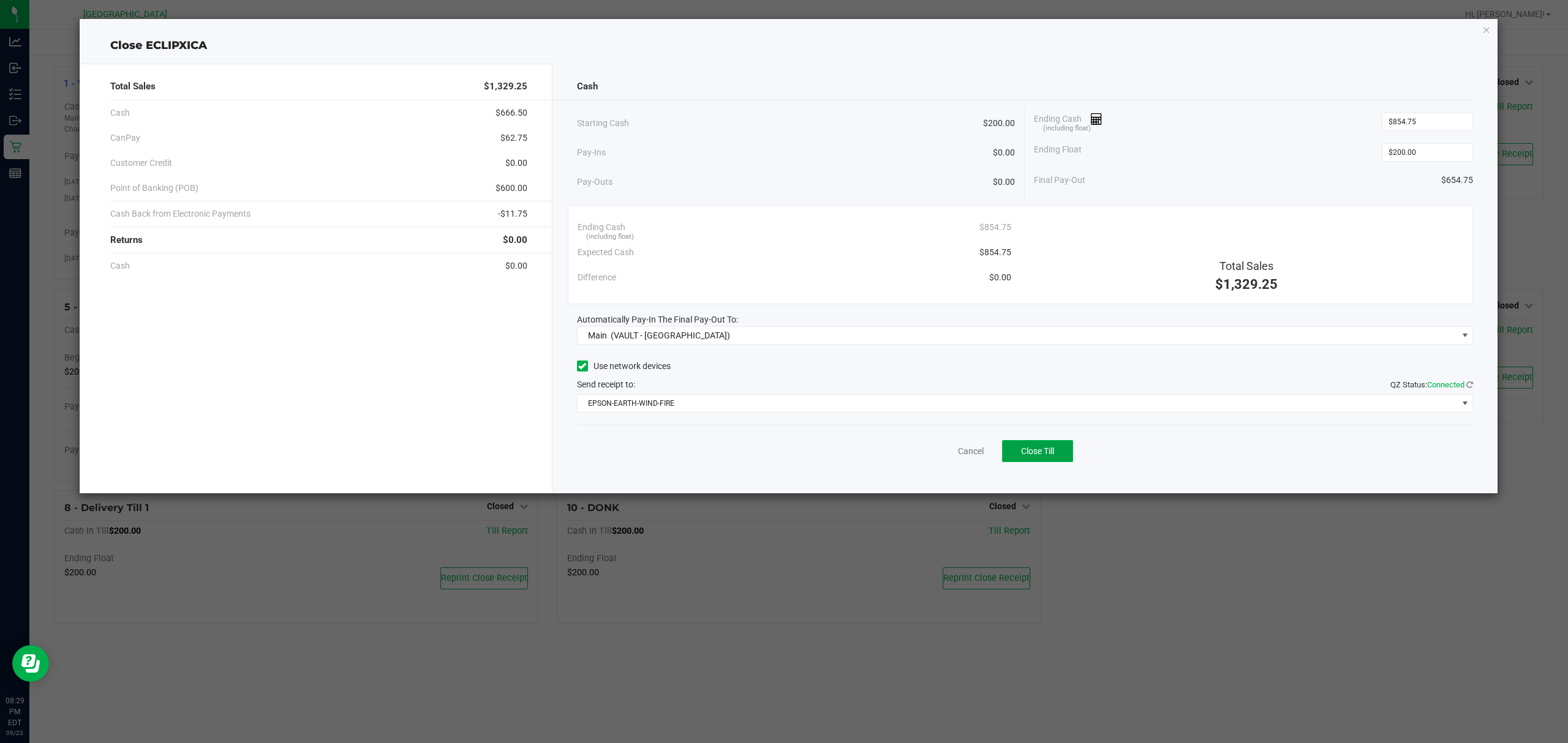
click at [1052, 458] on button "Close Till" at bounding box center [1037, 451] width 71 height 22
click at [1120, 457] on div "Cancel Close Till" at bounding box center [1025, 448] width 897 height 47
click at [941, 446] on link "Dismiss" at bounding box center [944, 451] width 30 height 13
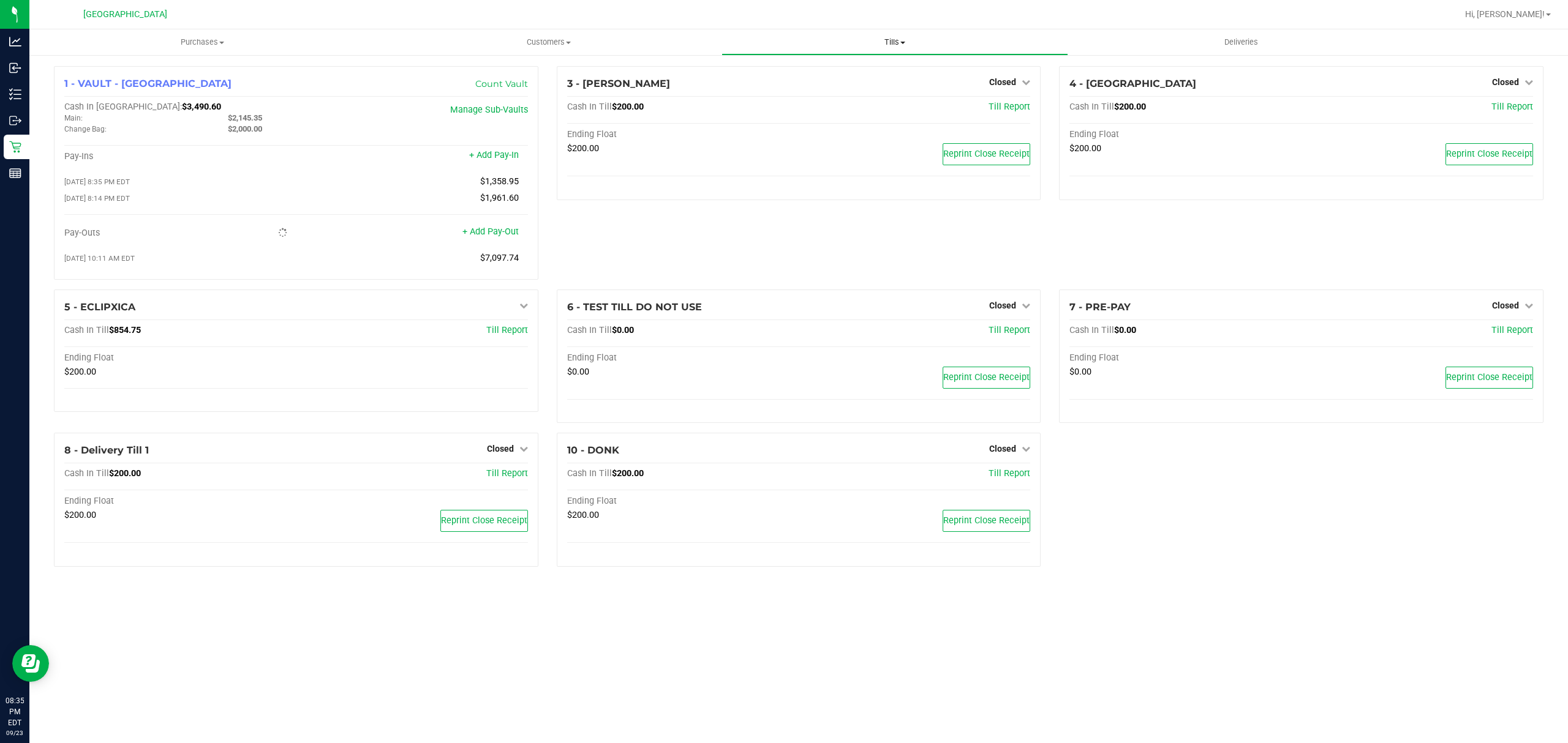
click at [931, 32] on uib-tab-heading "Tills Manage tills Reconcile e-payments" at bounding box center [894, 42] width 345 height 25
click at [845, 84] on li "Reconcile e-payments" at bounding box center [895, 89] width 346 height 15
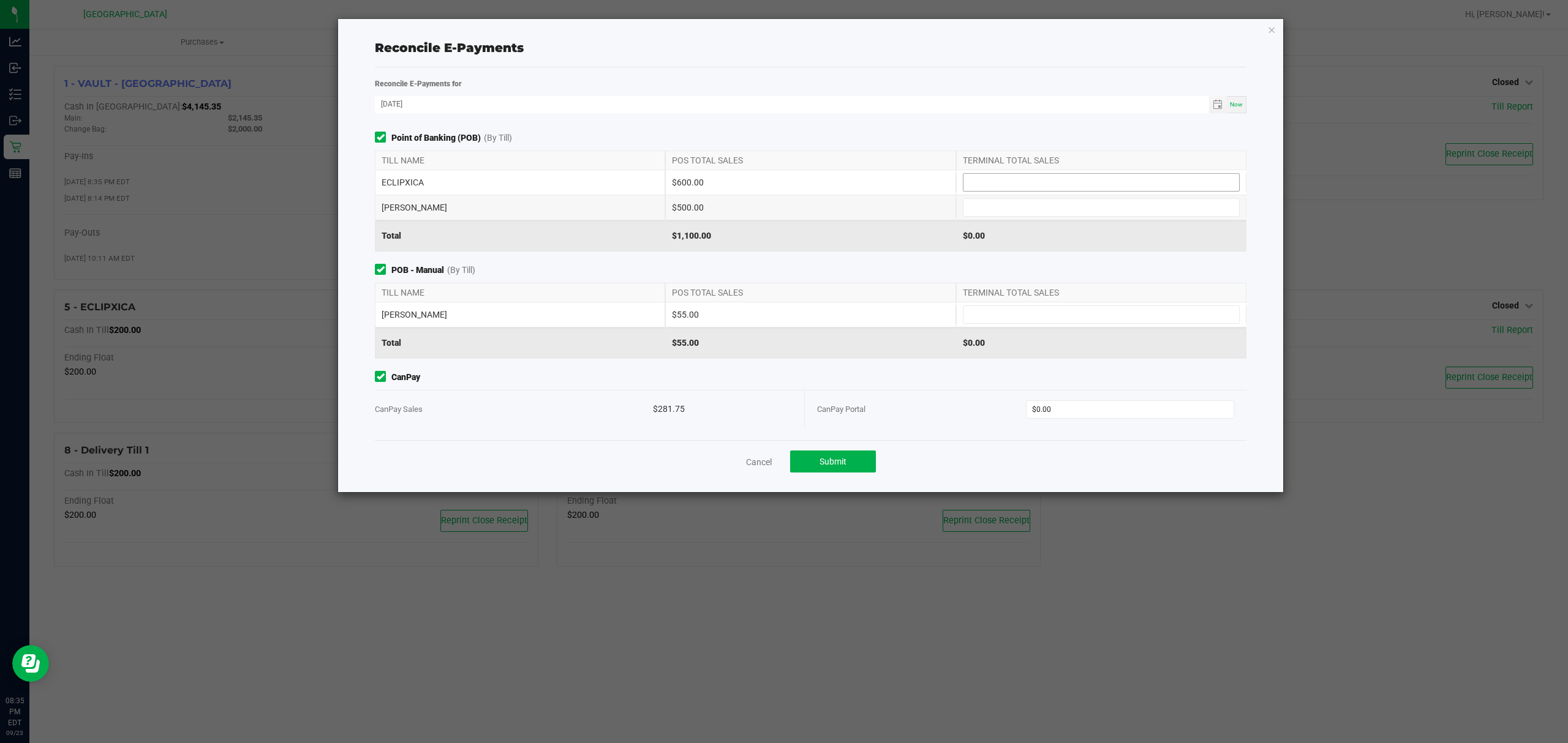
click at [1005, 184] on input at bounding box center [1101, 182] width 275 height 17
type input "$600.00"
click at [998, 202] on input at bounding box center [1101, 207] width 275 height 17
type input "$500.00"
click at [1024, 256] on div "Point of Banking (POB) (By Till) TILL NAME POS TOTAL SALES TERMINAL TOTAL SALES…" at bounding box center [810, 286] width 890 height 309
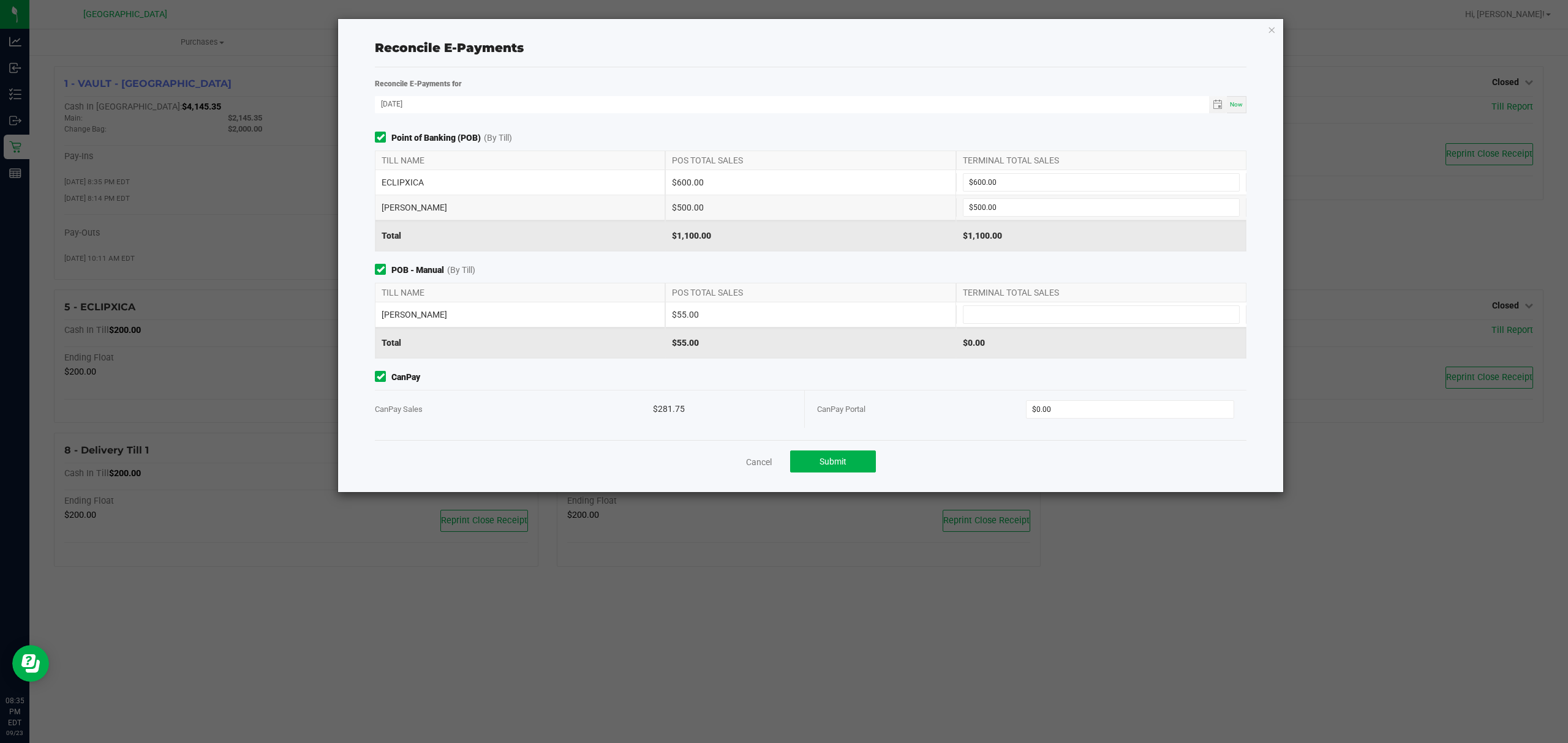
click at [1035, 330] on div "$0.00" at bounding box center [1101, 342] width 290 height 30
click at [1033, 318] on input at bounding box center [1101, 315] width 275 height 17
type input "$55.00"
click at [1085, 404] on input "0" at bounding box center [1130, 409] width 208 height 17
type input "$281.75"
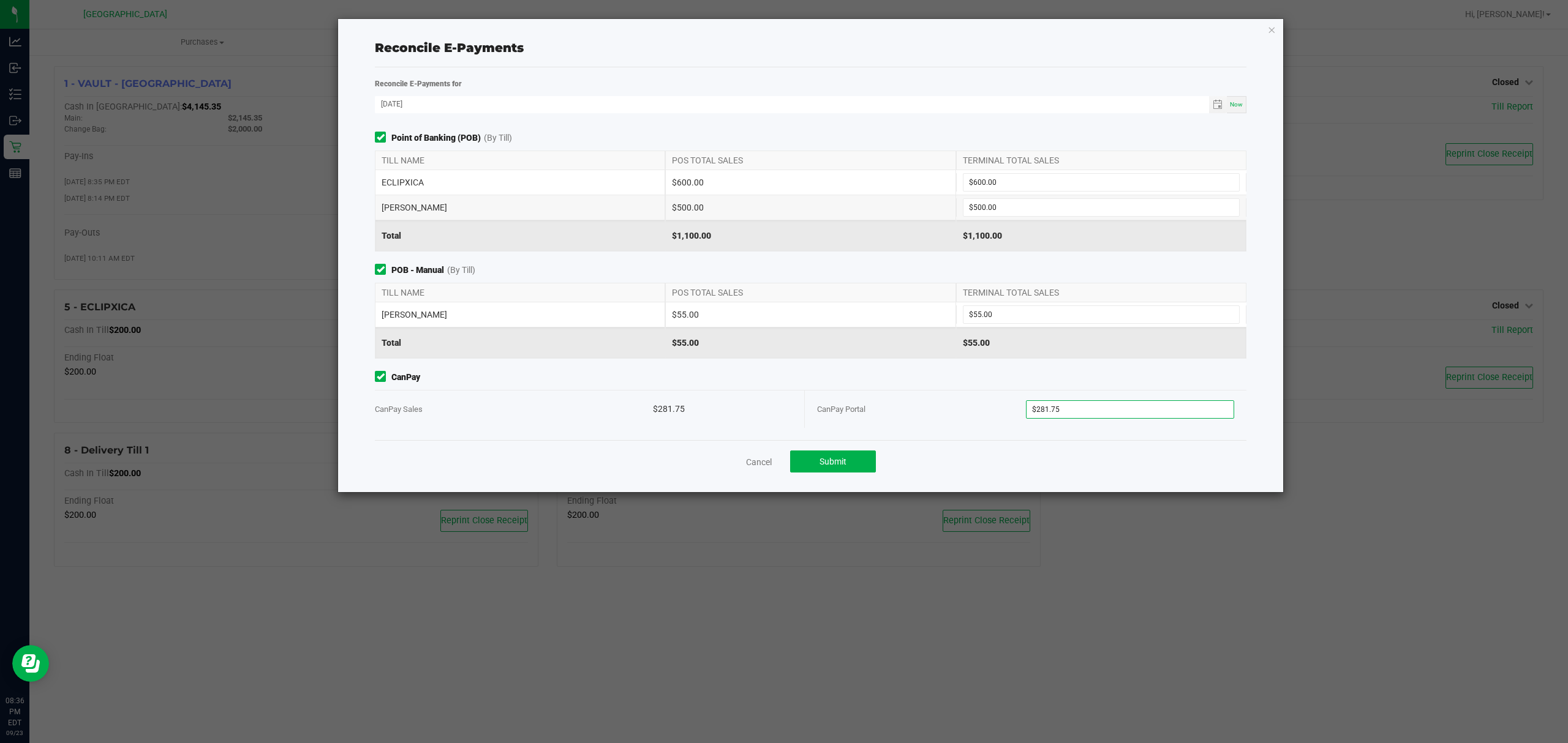
click at [1100, 473] on div "Cancel Submit" at bounding box center [810, 461] width 871 height 42
drag, startPoint x: 1069, startPoint y: 463, endPoint x: 793, endPoint y: 451, distance: 276.3
click at [1068, 463] on div "Cancel Submit" at bounding box center [810, 461] width 871 height 42
click at [825, 458] on span "Submit" at bounding box center [833, 461] width 27 height 10
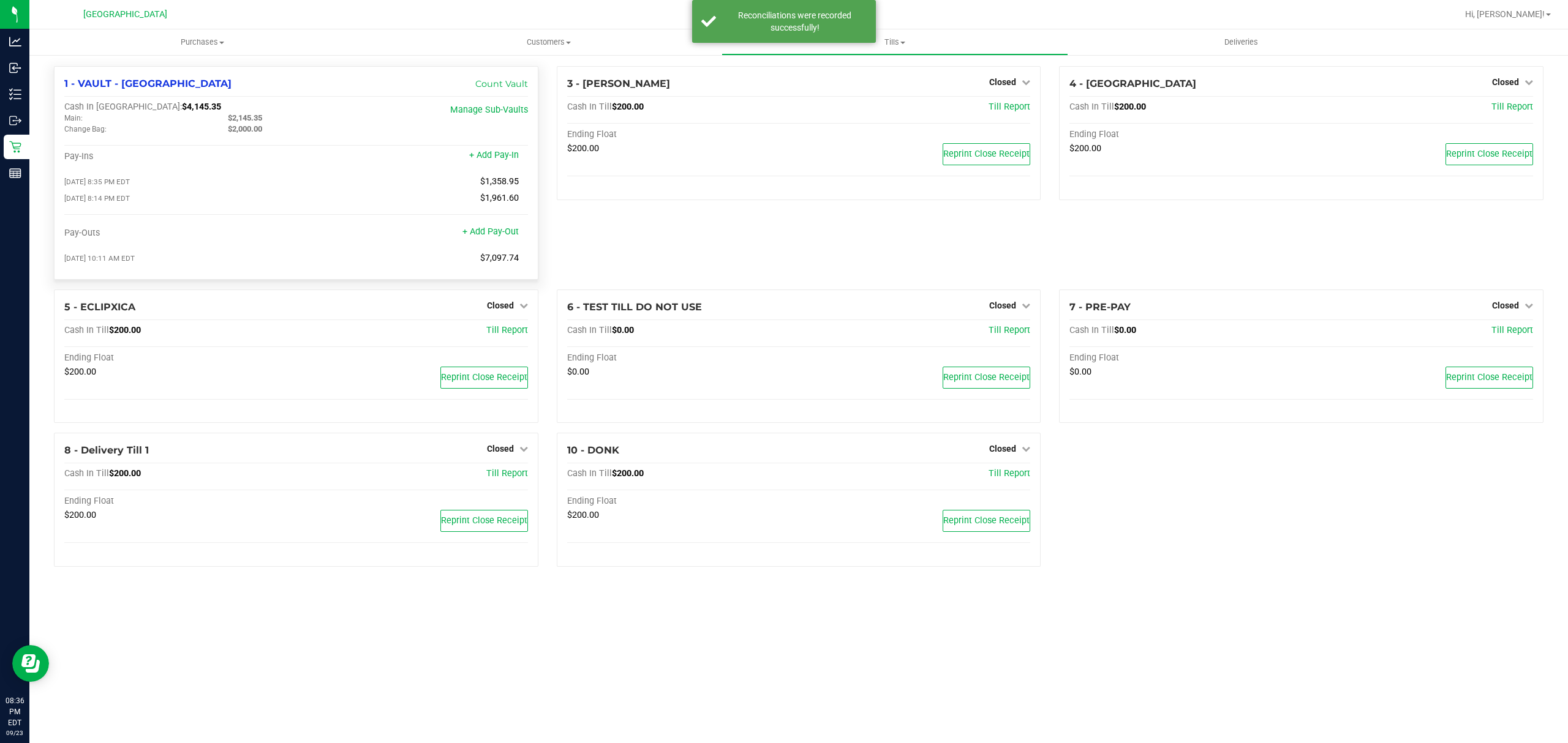
click at [372, 178] on div "[DATE] 8:35 PM EDT $1,358.95" at bounding box center [295, 181] width 464 height 11
click at [1525, 16] on span "Hi, [PERSON_NAME]!" at bounding box center [1505, 13] width 80 height 10
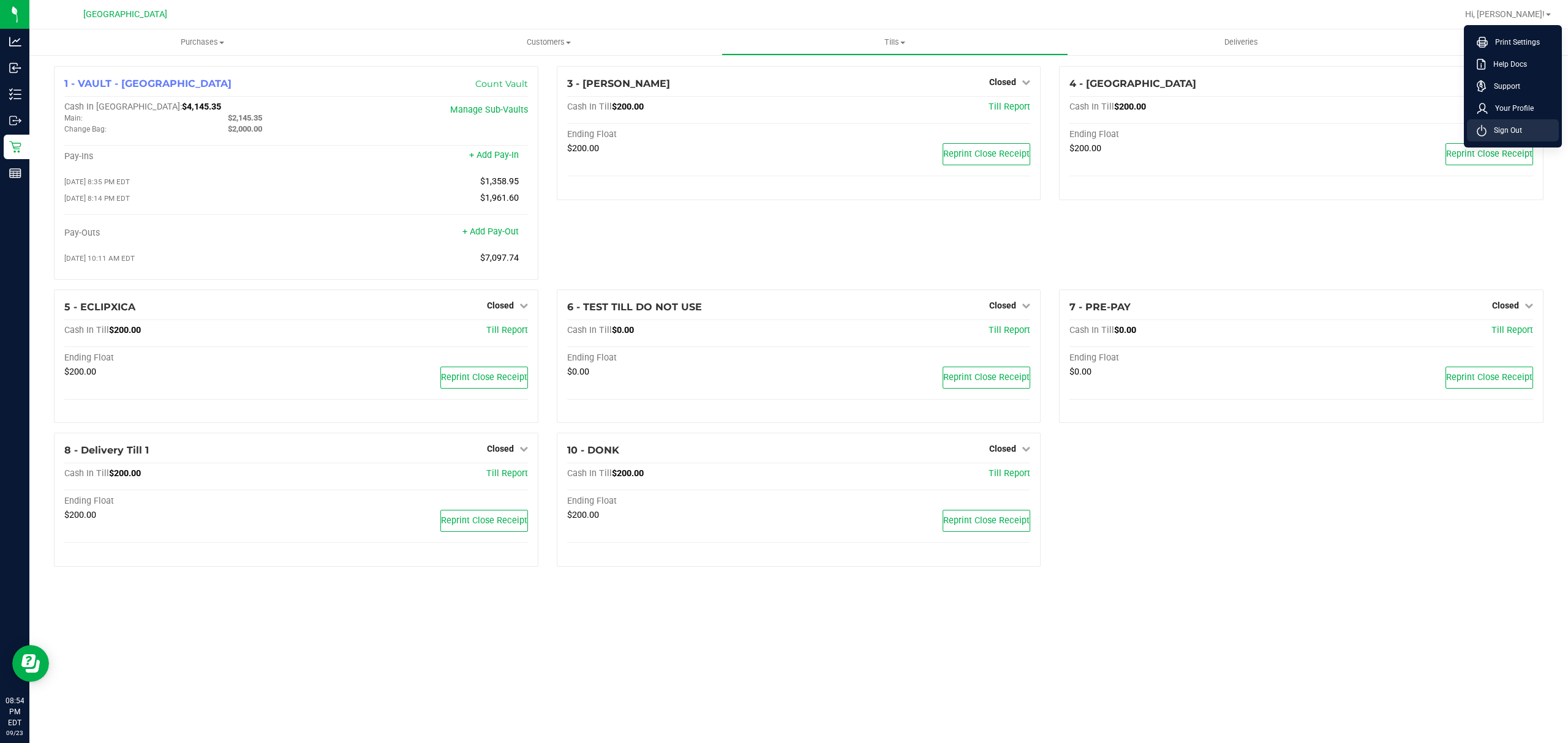
click at [1497, 135] on span "Sign Out" at bounding box center [1505, 130] width 36 height 12
